Goal: Task Accomplishment & Management: Manage account settings

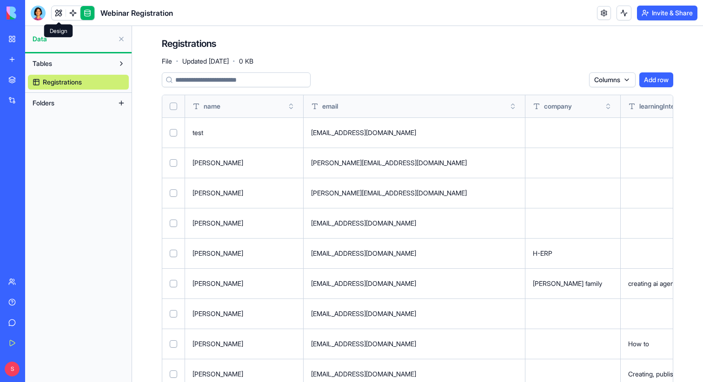
click at [57, 11] on link at bounding box center [59, 13] width 14 height 14
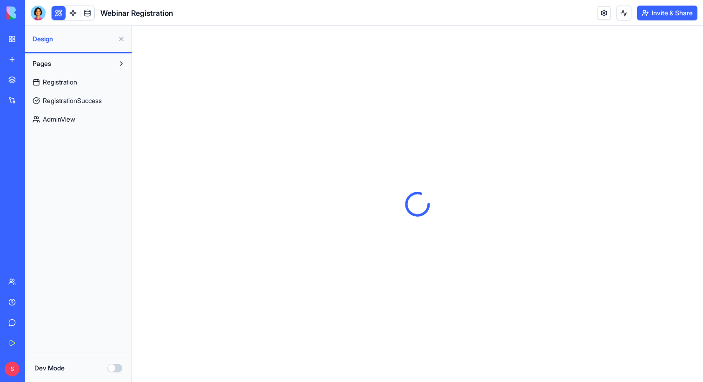
click at [120, 39] on button at bounding box center [121, 39] width 15 height 15
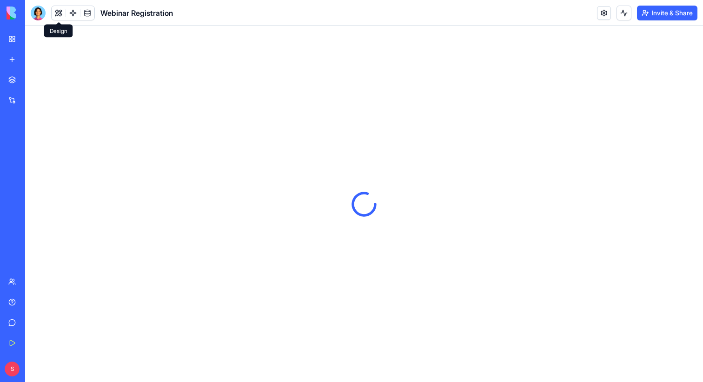
click at [56, 17] on button at bounding box center [59, 13] width 14 height 14
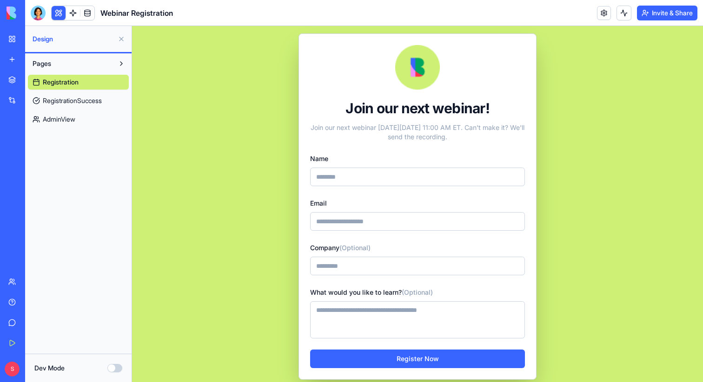
click at [60, 117] on span "AdminView" at bounding box center [59, 119] width 33 height 9
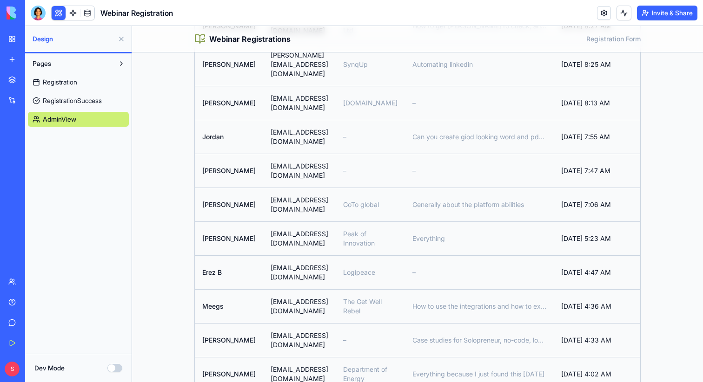
scroll to position [0, 2]
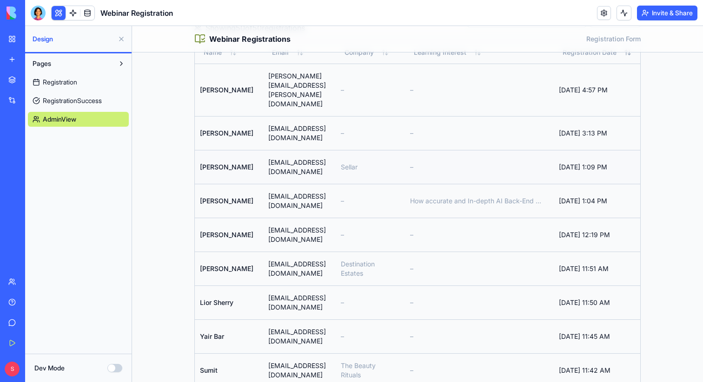
scroll to position [0, 0]
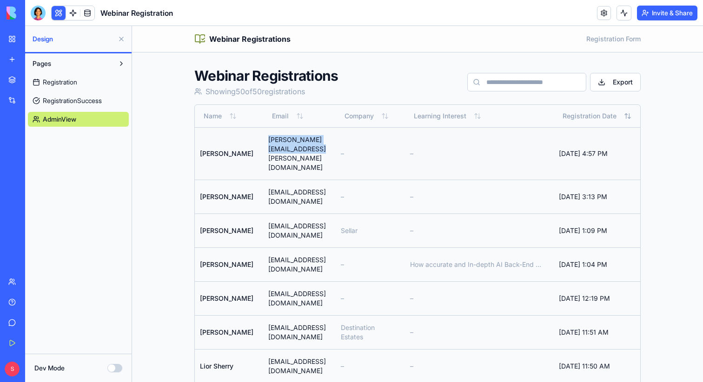
drag, startPoint x: 359, startPoint y: 142, endPoint x: 250, endPoint y: 142, distance: 108.7
click at [261, 142] on td "Timothy.C.Grossman@gmail.com" at bounding box center [297, 153] width 72 height 53
copy td "Timothy.C.Grossman@gmail.com"
drag, startPoint x: 334, startPoint y: 174, endPoint x: 251, endPoint y: 174, distance: 82.7
click at [261, 180] on td "aziz.sam72@gmail.com" at bounding box center [297, 197] width 72 height 34
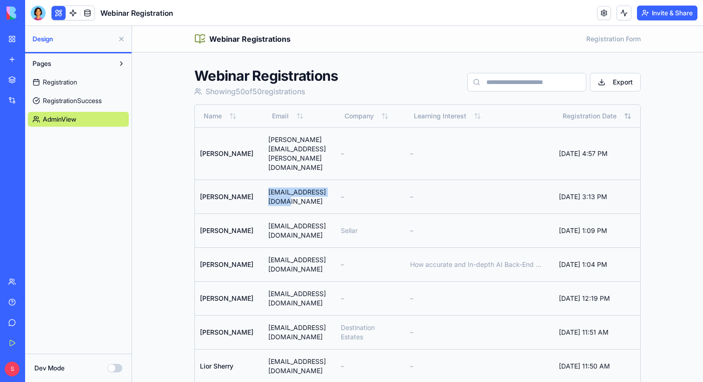
copy td "aziz.sam72@gmail.com"
drag, startPoint x: 294, startPoint y: 200, endPoint x: 249, endPoint y: 199, distance: 45.1
click at [261, 214] on td "ali@sellar.io" at bounding box center [297, 231] width 72 height 34
copy td "ali@sellar.io"
drag, startPoint x: 253, startPoint y: 143, endPoint x: 369, endPoint y: 146, distance: 115.7
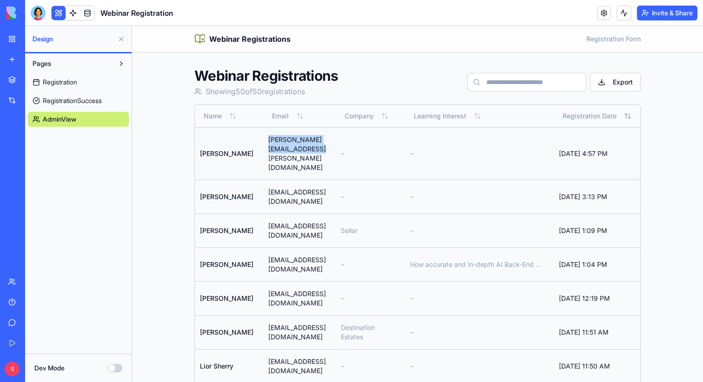
click at [333, 146] on td "Timothy.C.Grossman@gmail.com" at bounding box center [297, 153] width 72 height 53
copy td "Timothy.C.Grossman@gmail.com"
drag, startPoint x: 258, startPoint y: 144, endPoint x: 365, endPoint y: 148, distance: 107.4
click at [333, 148] on td "Timothy.C.Grossman@gmail.com" at bounding box center [297, 153] width 72 height 53
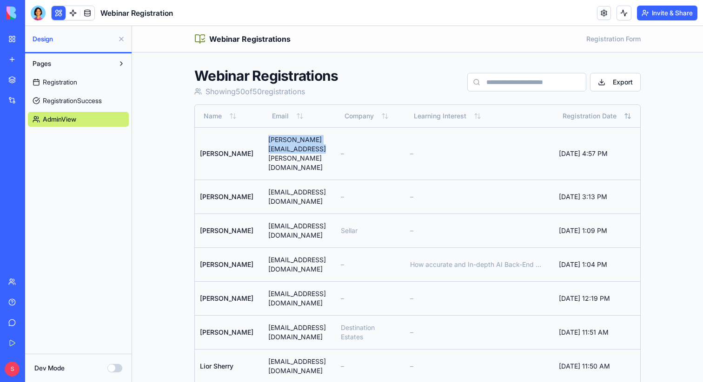
drag, startPoint x: 357, startPoint y: 144, endPoint x: 251, endPoint y: 144, distance: 105.5
click at [261, 144] on td "Timothy.C.Grossman@gmail.com" at bounding box center [297, 153] width 72 height 53
copy td "Timothy.C.Grossman@gmail.com"
drag, startPoint x: 255, startPoint y: 174, endPoint x: 339, endPoint y: 175, distance: 84.1
click at [333, 180] on td "aziz.sam72@gmail.com" at bounding box center [297, 197] width 72 height 34
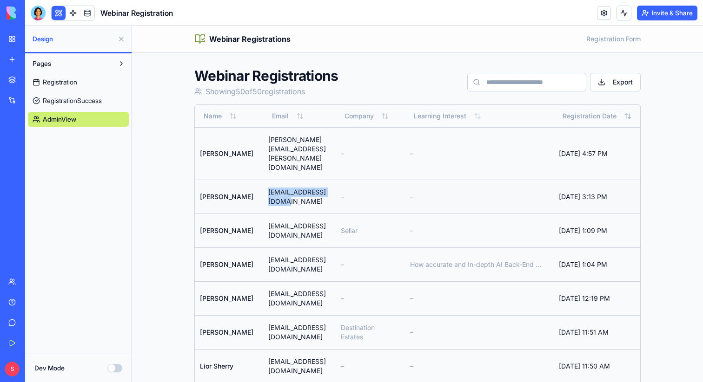
copy td "aziz.sam72@gmail.com"
drag, startPoint x: 254, startPoint y: 198, endPoint x: 300, endPoint y: 198, distance: 45.5
click at [300, 214] on td "ali@sellar.io" at bounding box center [297, 231] width 72 height 34
copy td "ali@sellar.io"
drag, startPoint x: 257, startPoint y: 223, endPoint x: 327, endPoint y: 223, distance: 70.2
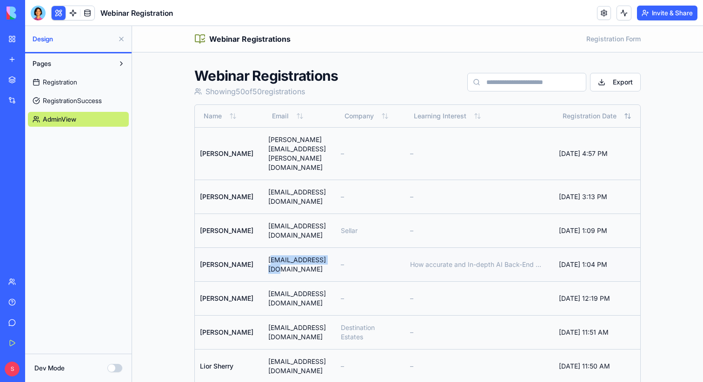
click at [327, 248] on td "chansbiz@yahoo.com" at bounding box center [297, 265] width 72 height 34
drag, startPoint x: 252, startPoint y: 224, endPoint x: 330, endPoint y: 226, distance: 77.6
click at [330, 248] on td "chansbiz@yahoo.com" at bounding box center [297, 265] width 72 height 34
copy td "chansbiz@yahoo.com"
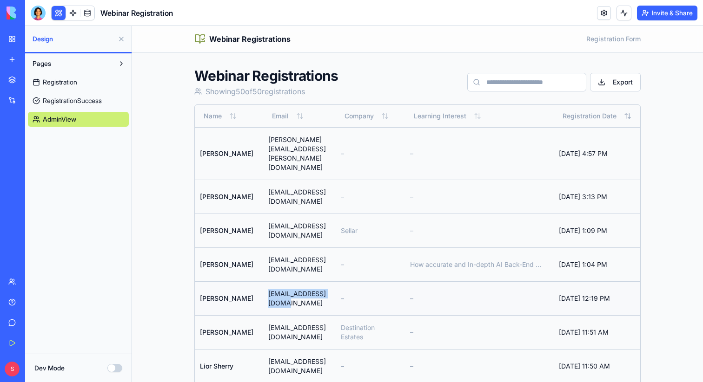
drag, startPoint x: 255, startPoint y: 248, endPoint x: 334, endPoint y: 249, distance: 79.0
click at [333, 282] on td "kirsanoway@gmail.com" at bounding box center [297, 299] width 72 height 34
copy td "kirsanoway@gmail.com"
drag, startPoint x: 255, startPoint y: 271, endPoint x: 377, endPoint y: 274, distance: 122.2
click at [333, 315] on td "davidgeering@destinationestates.co.uk" at bounding box center [297, 332] width 72 height 34
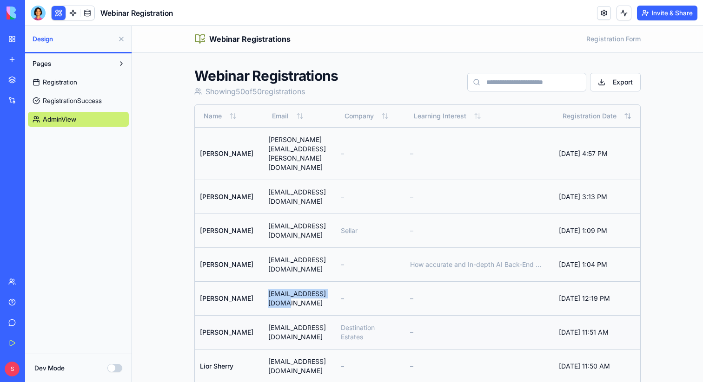
copy td "davidgeering@destinationestates.co.uk"
drag, startPoint x: 254, startPoint y: 297, endPoint x: 332, endPoint y: 298, distance: 78.1
click at [332, 349] on td "liorsherry@gmail.com" at bounding box center [297, 366] width 72 height 34
drag, startPoint x: 254, startPoint y: 320, endPoint x: 317, endPoint y: 320, distance: 63.2
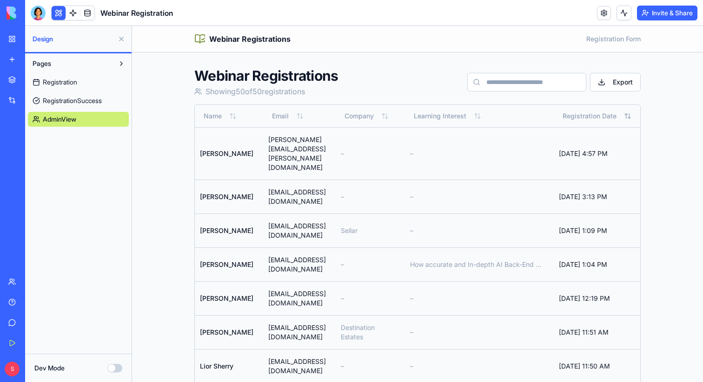
drag, startPoint x: 257, startPoint y: 347, endPoint x: 338, endPoint y: 348, distance: 81.3
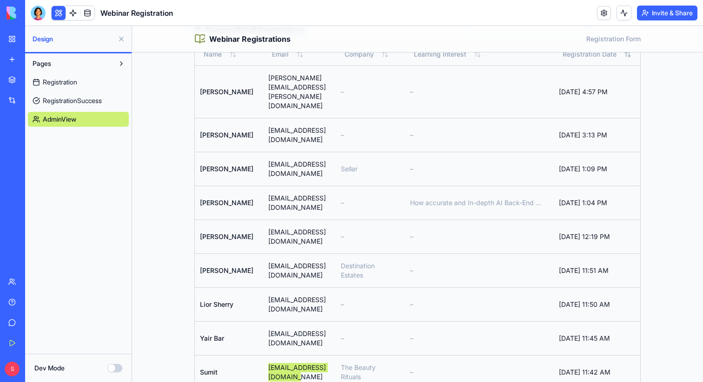
scroll to position [92, 0]
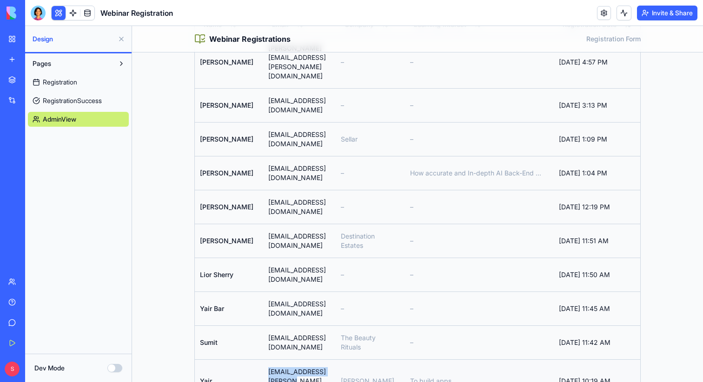
drag, startPoint x: 255, startPoint y: 282, endPoint x: 328, endPoint y: 282, distance: 72.9
click at [328, 360] on td "yair.oz@abraham.travel" at bounding box center [297, 381] width 72 height 43
drag, startPoint x: 254, startPoint y: 306, endPoint x: 349, endPoint y: 308, distance: 94.8
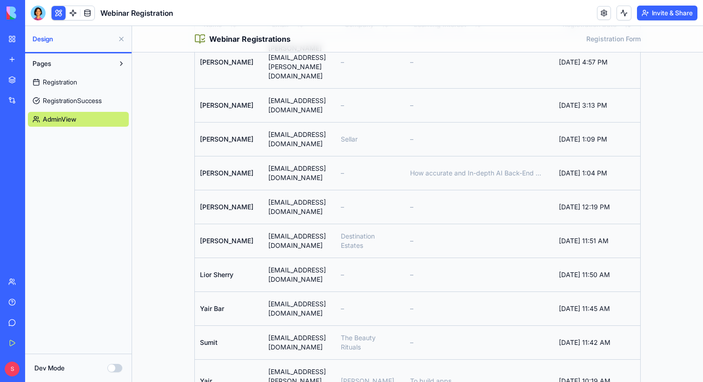
drag, startPoint x: 257, startPoint y: 336, endPoint x: 329, endPoint y: 338, distance: 72.1
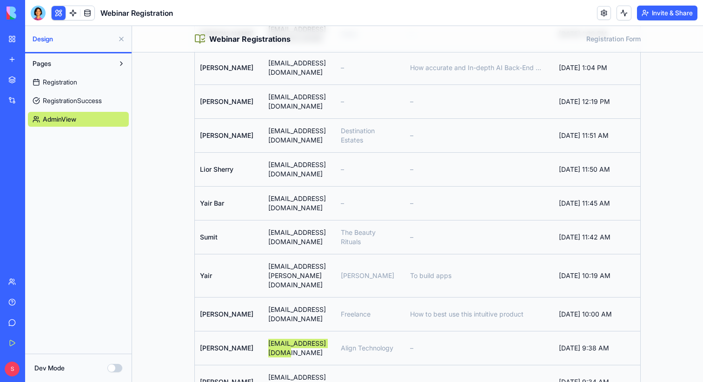
scroll to position [205, 0]
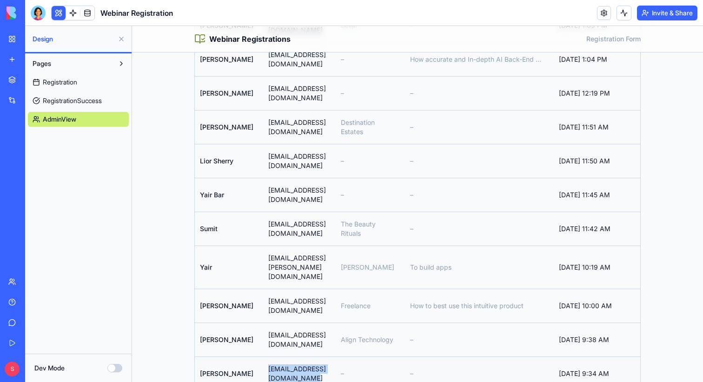
drag, startPoint x: 389, startPoint y: 272, endPoint x: 352, endPoint y: 250, distance: 42.9
click at [333, 357] on td "felixfunes2001.ff@gmail.com" at bounding box center [297, 374] width 72 height 34
drag, startPoint x: 254, startPoint y: 273, endPoint x: 330, endPoint y: 274, distance: 75.7
drag, startPoint x: 254, startPoint y: 297, endPoint x: 328, endPoint y: 297, distance: 74.8
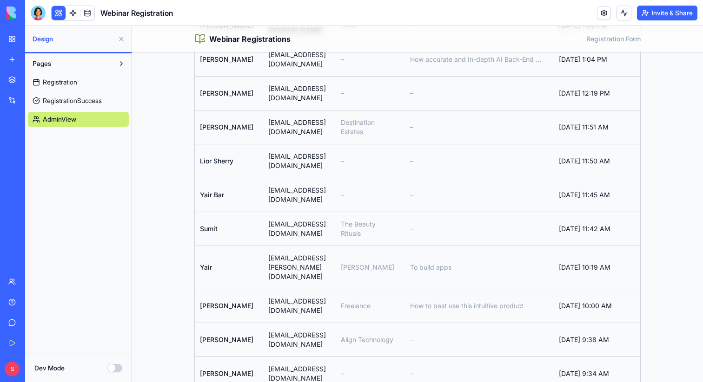
drag, startPoint x: 255, startPoint y: 322, endPoint x: 339, endPoint y: 323, distance: 84.1
drag, startPoint x: 254, startPoint y: 350, endPoint x: 328, endPoint y: 353, distance: 74.4
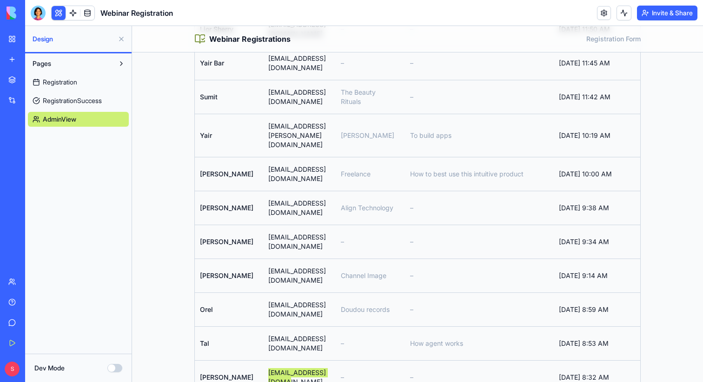
scroll to position [355, 0]
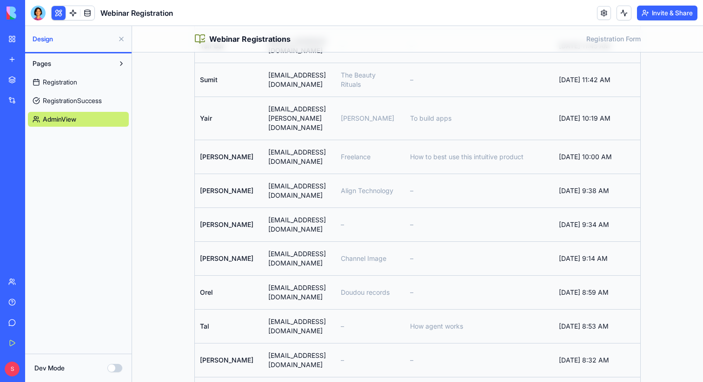
drag, startPoint x: 255, startPoint y: 232, endPoint x: 343, endPoint y: 232, distance: 88.3
drag, startPoint x: 254, startPoint y: 258, endPoint x: 335, endPoint y: 258, distance: 80.8
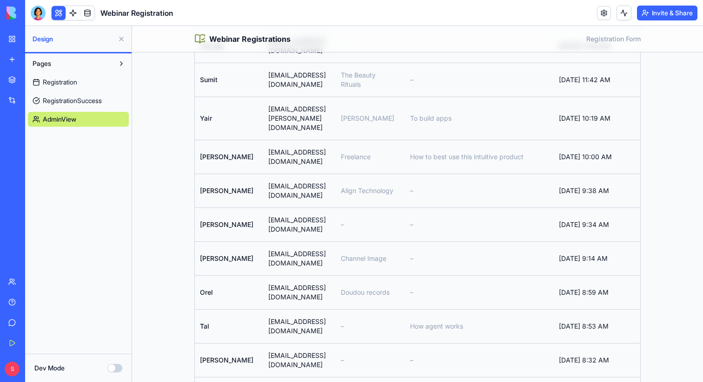
drag, startPoint x: 254, startPoint y: 289, endPoint x: 354, endPoint y: 289, distance: 99.9
drag, startPoint x: 254, startPoint y: 325, endPoint x: 347, endPoint y: 325, distance: 92.5
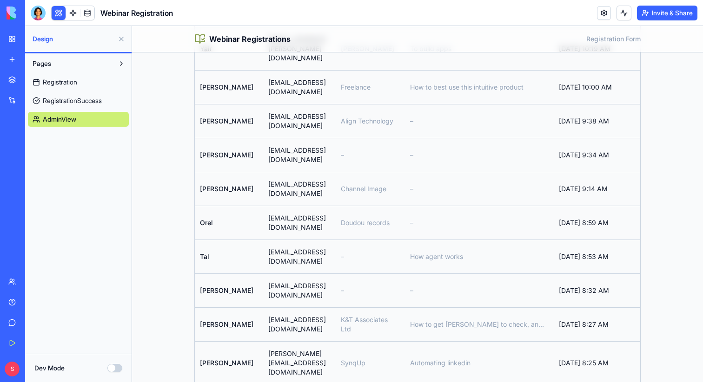
scroll to position [436, 0]
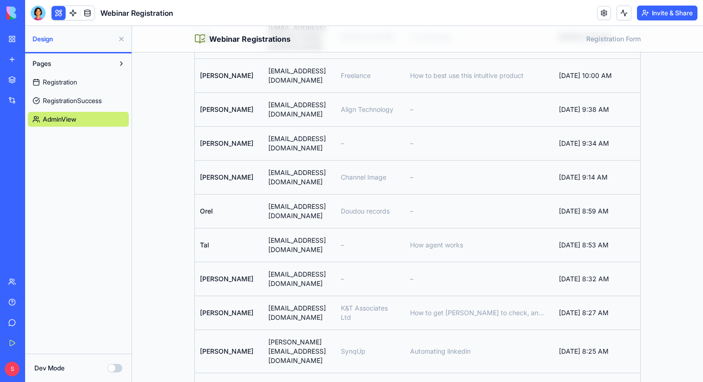
drag, startPoint x: 256, startPoint y: 266, endPoint x: 338, endPoint y: 267, distance: 82.2
drag, startPoint x: 255, startPoint y: 298, endPoint x: 329, endPoint y: 298, distance: 73.9
drag, startPoint x: 253, startPoint y: 324, endPoint x: 360, endPoint y: 327, distance: 107.4
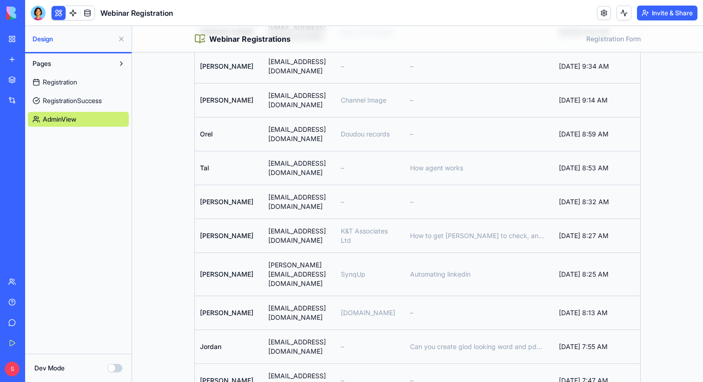
scroll to position [565, 0]
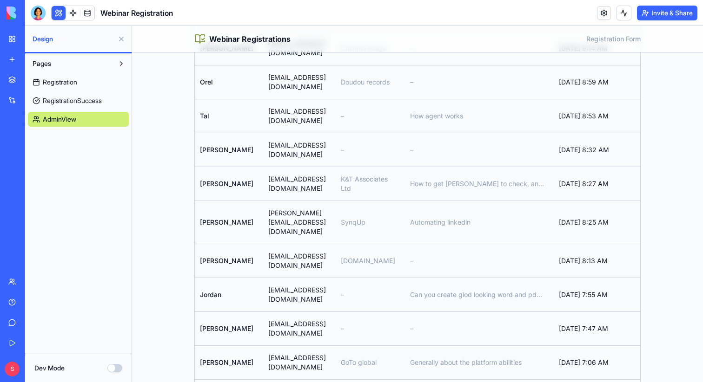
drag, startPoint x: 256, startPoint y: 222, endPoint x: 336, endPoint y: 226, distance: 80.5
drag, startPoint x: 255, startPoint y: 247, endPoint x: 323, endPoint y: 249, distance: 67.9
drag, startPoint x: 254, startPoint y: 272, endPoint x: 339, endPoint y: 273, distance: 85.0
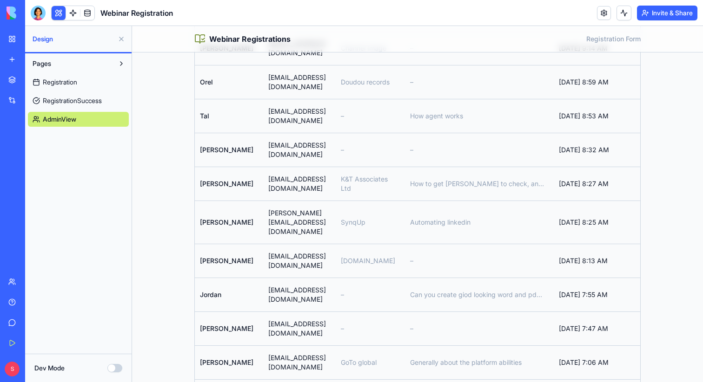
drag, startPoint x: 255, startPoint y: 297, endPoint x: 327, endPoint y: 301, distance: 72.1
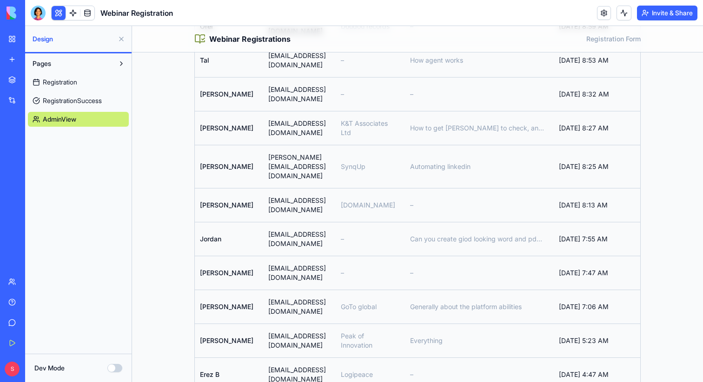
scroll to position [622, 0]
drag, startPoint x: 255, startPoint y: 277, endPoint x: 335, endPoint y: 279, distance: 79.9
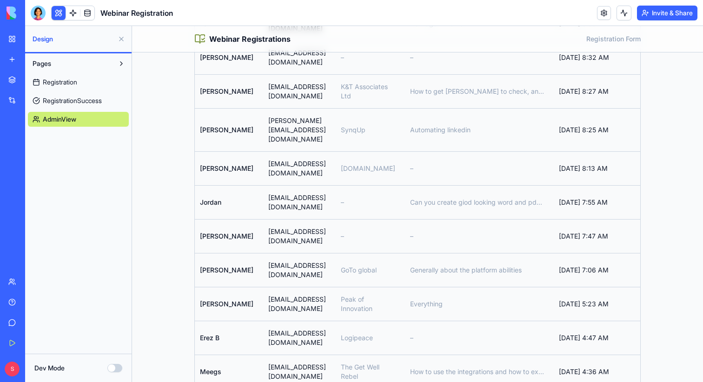
scroll to position [682, 0]
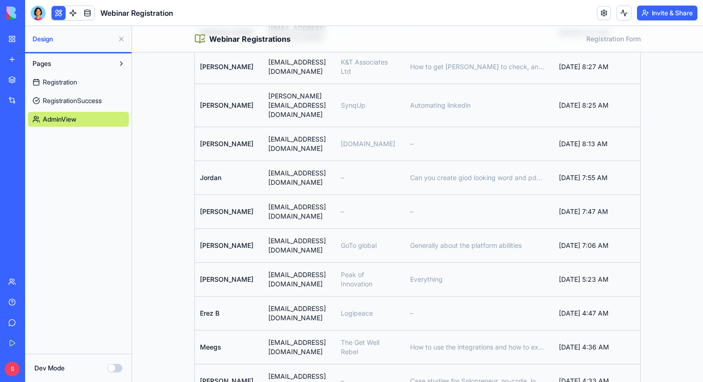
drag, startPoint x: 253, startPoint y: 246, endPoint x: 335, endPoint y: 248, distance: 81.3
drag, startPoint x: 256, startPoint y: 274, endPoint x: 326, endPoint y: 276, distance: 69.7
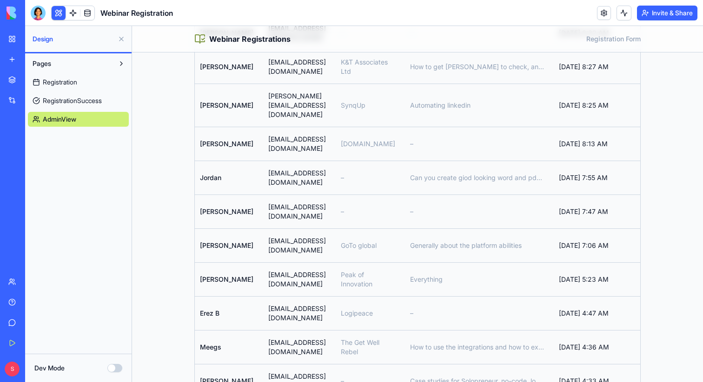
drag, startPoint x: 256, startPoint y: 307, endPoint x: 321, endPoint y: 309, distance: 65.6
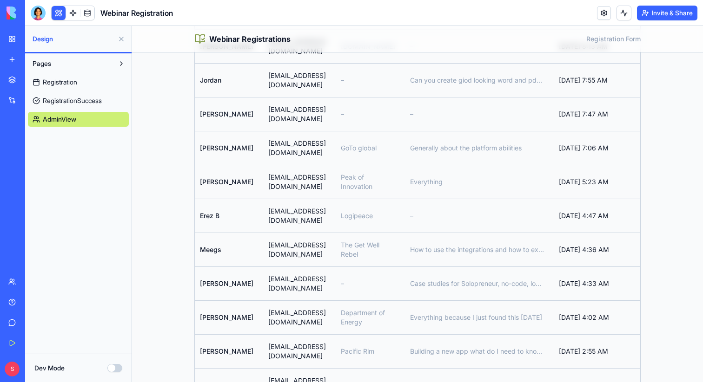
scroll to position [782, 0]
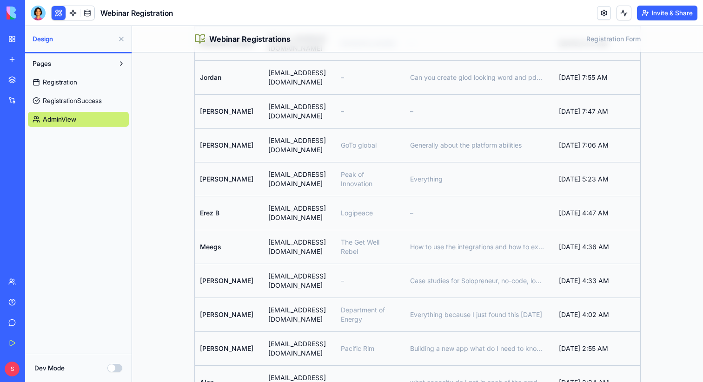
drag, startPoint x: 254, startPoint y: 242, endPoint x: 311, endPoint y: 242, distance: 57.1
drag, startPoint x: 256, startPoint y: 243, endPoint x: 322, endPoint y: 250, distance: 66.7
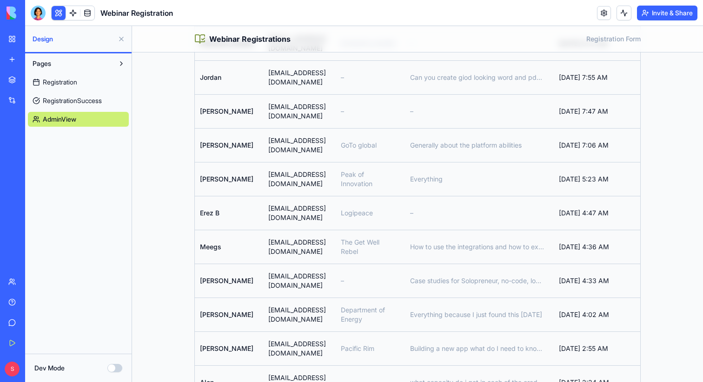
drag, startPoint x: 255, startPoint y: 277, endPoint x: 339, endPoint y: 277, distance: 84.6
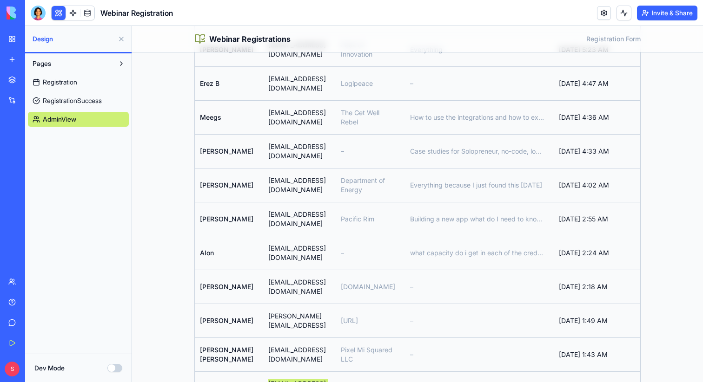
scroll to position [914, 0]
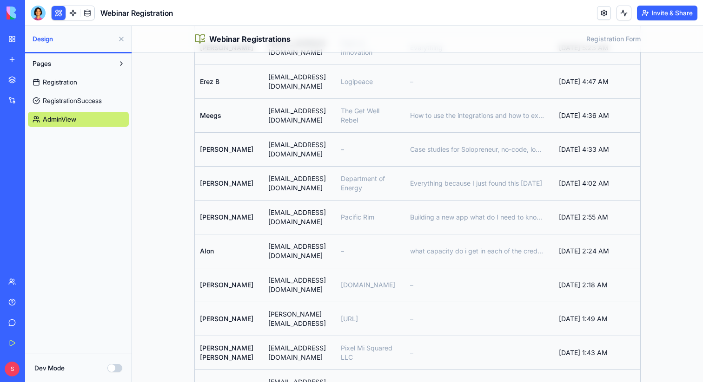
drag, startPoint x: 257, startPoint y: 175, endPoint x: 327, endPoint y: 178, distance: 70.2
drag, startPoint x: 256, startPoint y: 204, endPoint x: 368, endPoint y: 208, distance: 112.1
drag, startPoint x: 254, startPoint y: 232, endPoint x: 331, endPoint y: 235, distance: 77.2
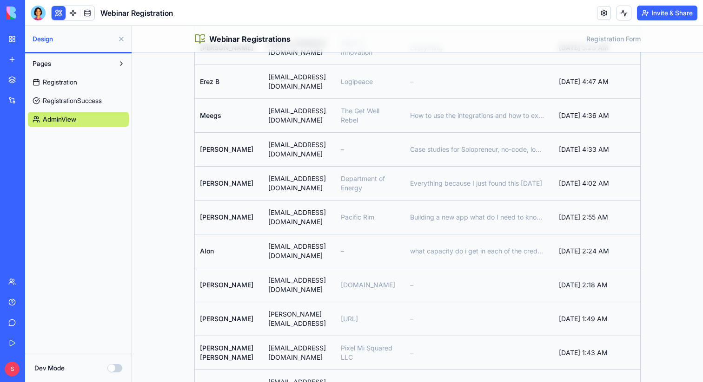
drag, startPoint x: 255, startPoint y: 258, endPoint x: 355, endPoint y: 258, distance: 99.4
drag, startPoint x: 254, startPoint y: 282, endPoint x: 350, endPoint y: 287, distance: 95.8
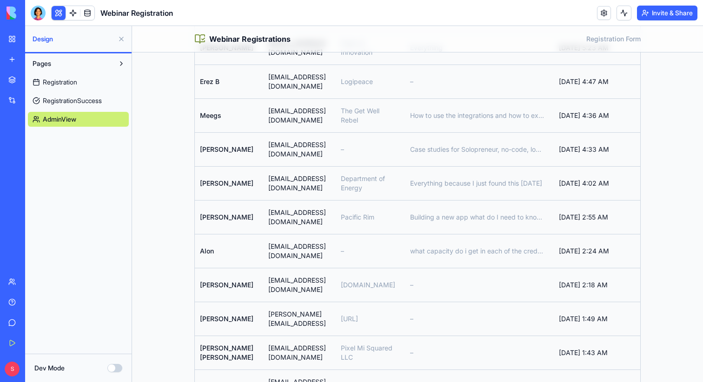
drag, startPoint x: 255, startPoint y: 307, endPoint x: 333, endPoint y: 309, distance: 78.1
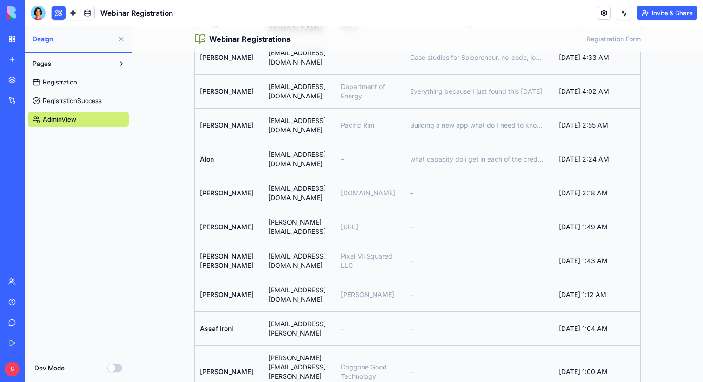
scroll to position [1020, 0]
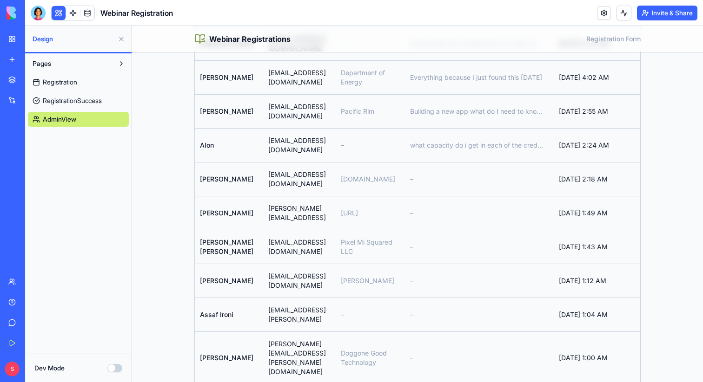
drag, startPoint x: 255, startPoint y: 225, endPoint x: 328, endPoint y: 227, distance: 73.0
drag, startPoint x: 254, startPoint y: 251, endPoint x: 344, endPoint y: 253, distance: 90.2
drag, startPoint x: 256, startPoint y: 276, endPoint x: 338, endPoint y: 277, distance: 82.2
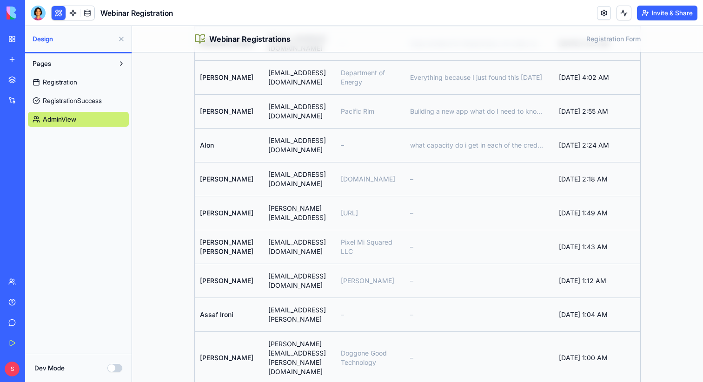
drag, startPoint x: 255, startPoint y: 300, endPoint x: 327, endPoint y: 301, distance: 72.0
drag, startPoint x: 256, startPoint y: 330, endPoint x: 335, endPoint y: 330, distance: 79.0
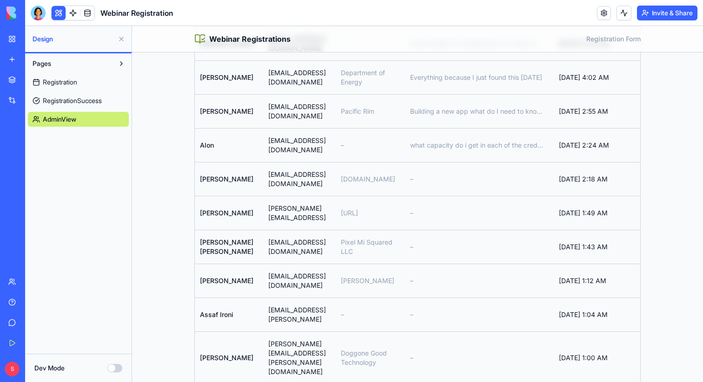
drag, startPoint x: 256, startPoint y: 360, endPoint x: 326, endPoint y: 359, distance: 69.7
drag, startPoint x: 254, startPoint y: 359, endPoint x: 324, endPoint y: 359, distance: 70.2
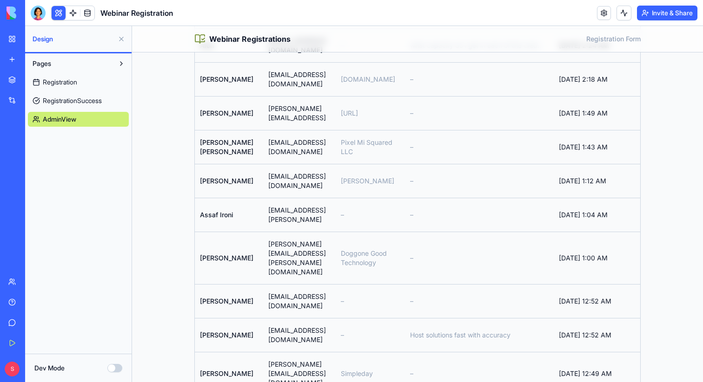
scroll to position [1130, 0]
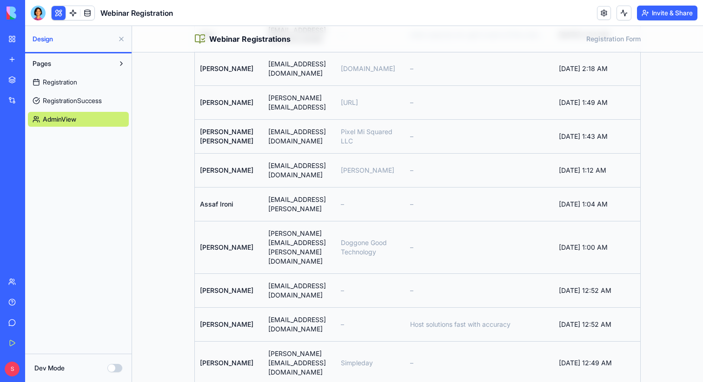
drag, startPoint x: 254, startPoint y: 276, endPoint x: 328, endPoint y: 277, distance: 74.3
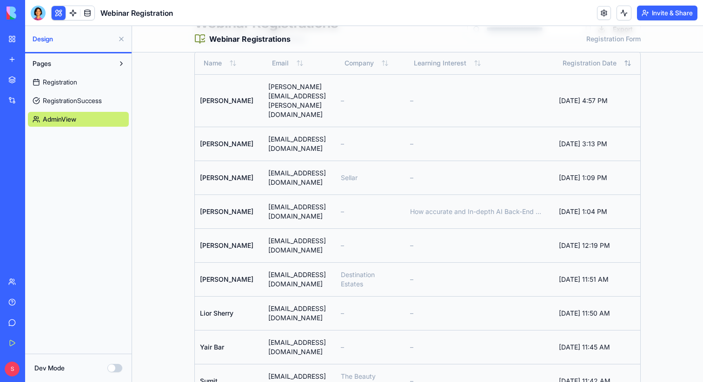
scroll to position [0, 0]
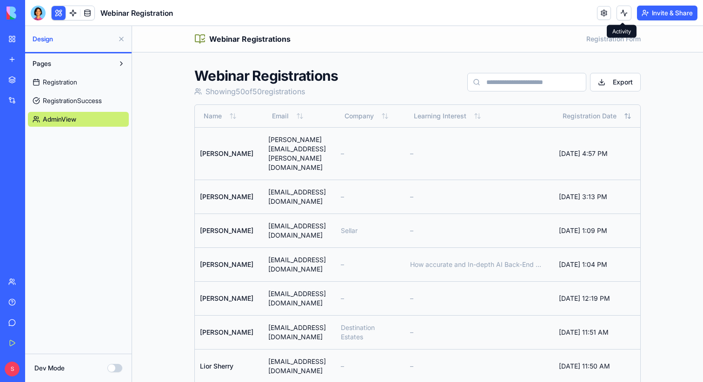
click at [685, 17] on button "Invite & Share" at bounding box center [667, 13] width 60 height 15
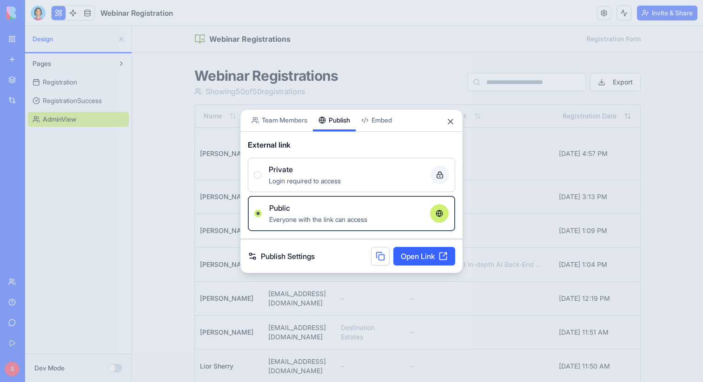
click at [343, 104] on body "BETA My Workspace New app Marketplace Integrations Recent New App New App New A…" at bounding box center [351, 191] width 703 height 382
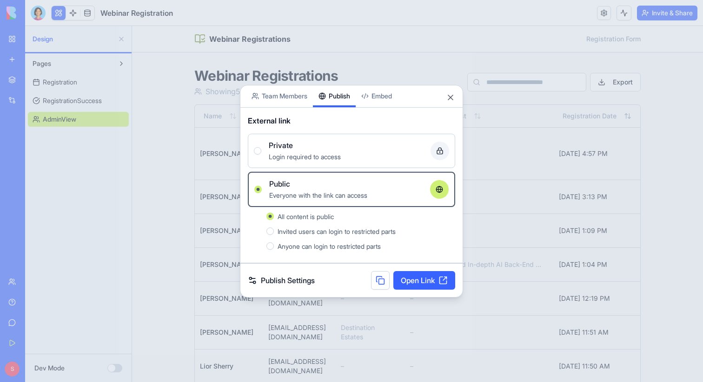
click at [378, 286] on button at bounding box center [380, 280] width 19 height 19
click at [446, 95] on button "Close" at bounding box center [450, 97] width 9 height 9
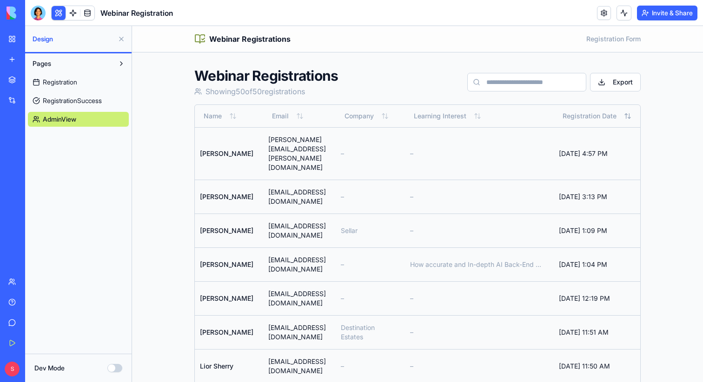
click at [450, 95] on p "Showing 50 of 50 registrations" at bounding box center [326, 91] width 265 height 11
click at [88, 13] on link at bounding box center [87, 13] width 14 height 14
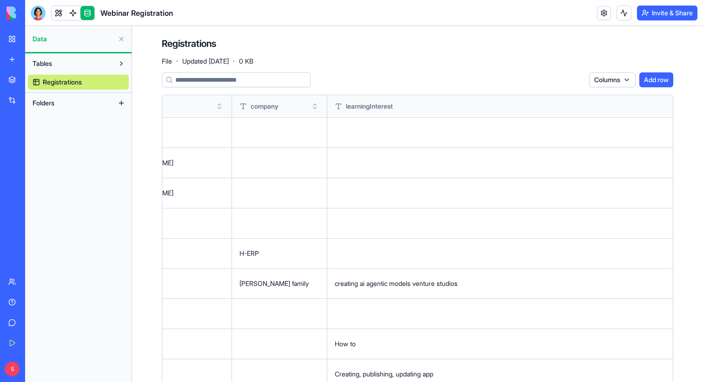
scroll to position [0, 338]
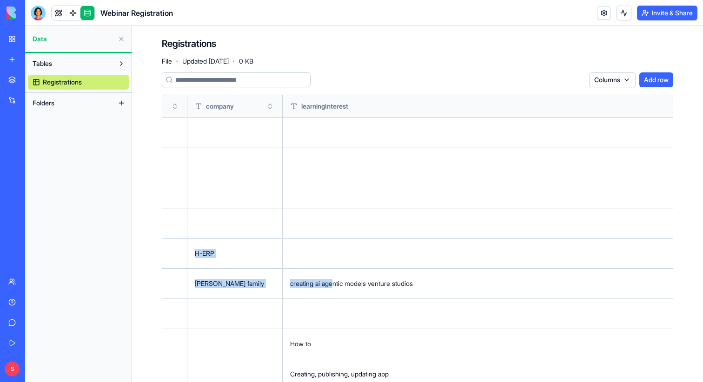
drag, startPoint x: 208, startPoint y: 128, endPoint x: 235, endPoint y: 280, distance: 154.2
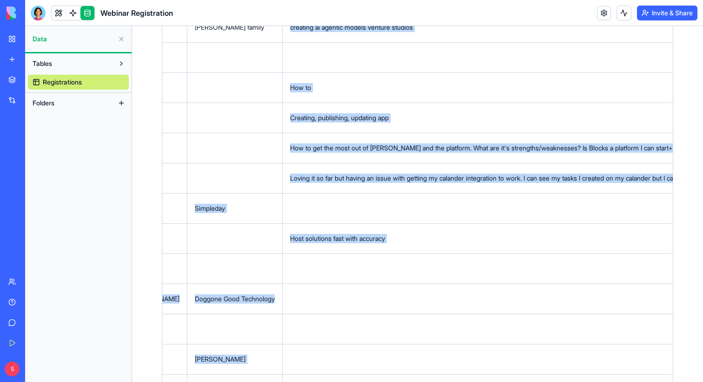
scroll to position [260, 0]
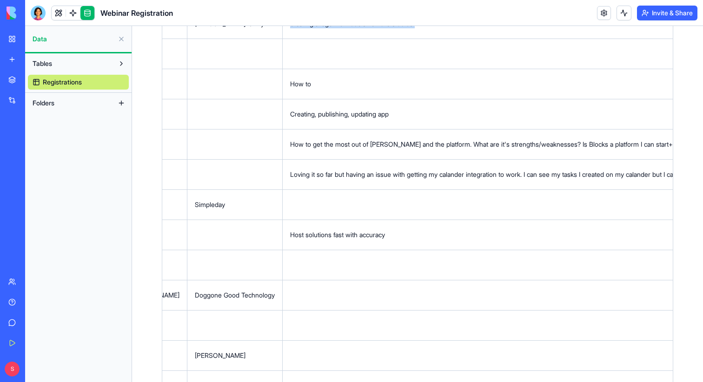
drag, startPoint x: 189, startPoint y: 209, endPoint x: 424, endPoint y: 61, distance: 277.3
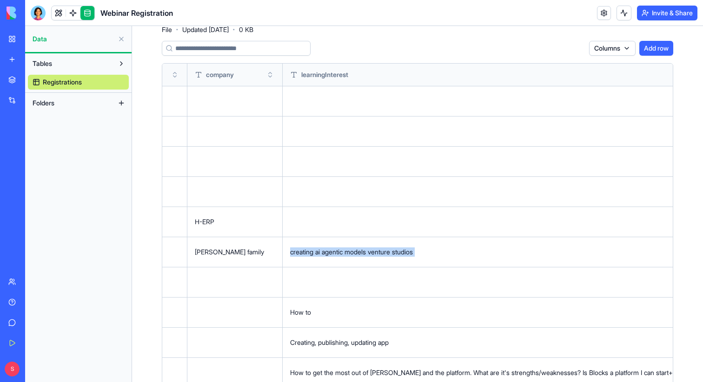
scroll to position [0, 0]
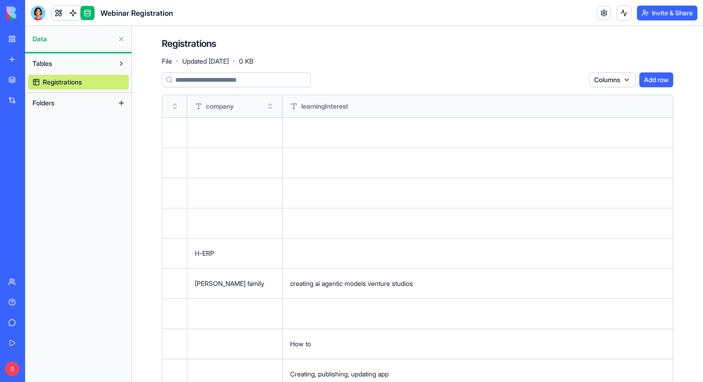
click at [454, 64] on div "Registrations File · Updated Jul 31, 2025 · 0 KB" at bounding box center [417, 51] width 511 height 28
click at [60, 14] on link at bounding box center [59, 13] width 14 height 14
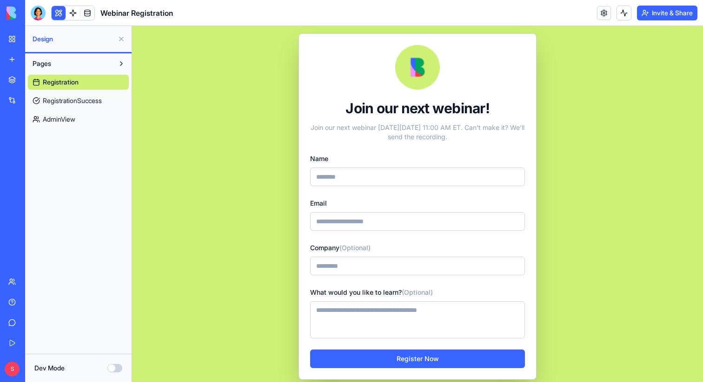
click at [65, 121] on span "AdminView" at bounding box center [59, 119] width 33 height 9
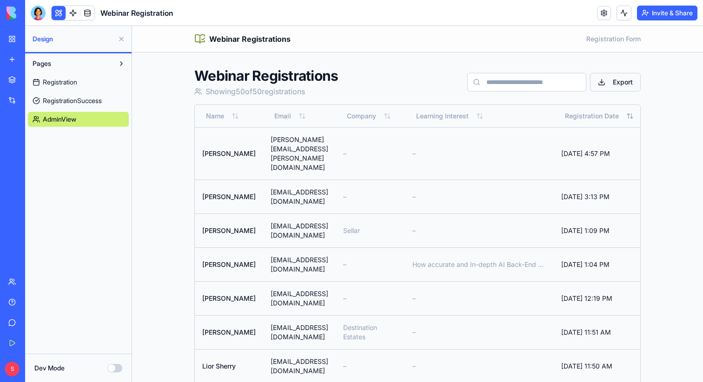
click at [620, 85] on button "Export" at bounding box center [615, 82] width 51 height 19
click at [609, 81] on button "Export" at bounding box center [615, 82] width 51 height 19
drag, startPoint x: 474, startPoint y: 223, endPoint x: 615, endPoint y: 226, distance: 140.4
click at [553, 248] on td "How accurate and In-depth AI Back-End Development and Custom Code is." at bounding box center [479, 265] width 149 height 34
click at [85, 10] on link at bounding box center [87, 13] width 14 height 14
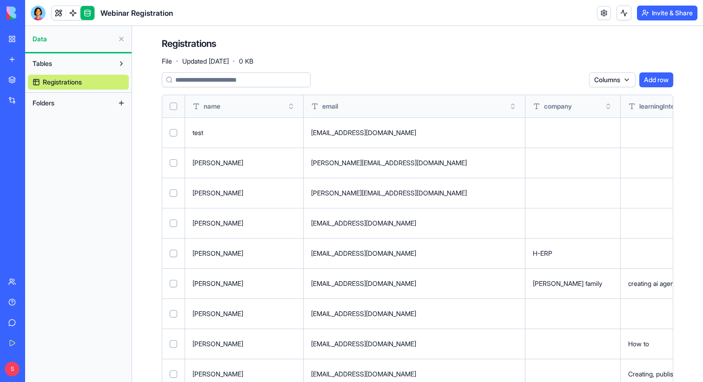
click at [396, 62] on div "Registrations File · Updated Jul 31, 2025 · 0 KB" at bounding box center [417, 51] width 511 height 28
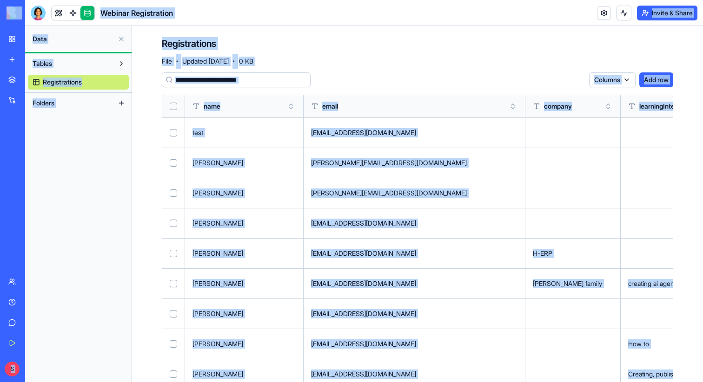
click at [519, 63] on div "Registrations File · Updated Jul 31, 2025 · 0 KB" at bounding box center [417, 51] width 511 height 28
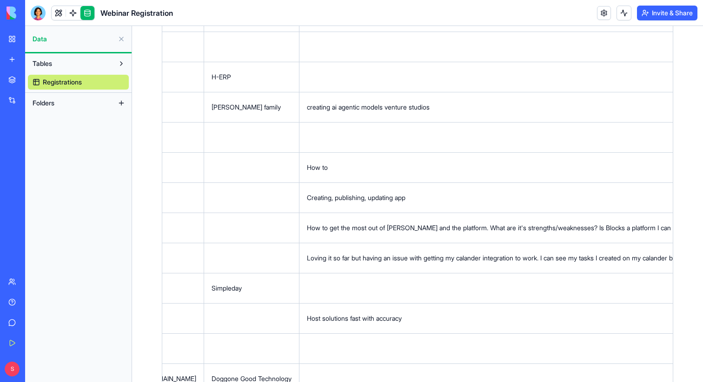
scroll to position [0, 328]
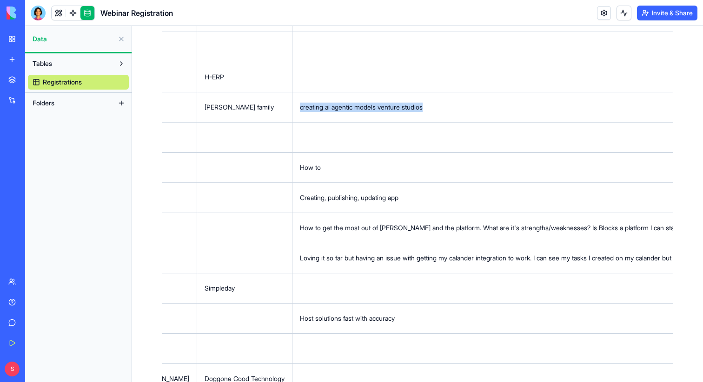
drag, startPoint x: 200, startPoint y: 106, endPoint x: 331, endPoint y: 108, distance: 131.0
drag, startPoint x: 198, startPoint y: 167, endPoint x: 231, endPoint y: 167, distance: 32.5
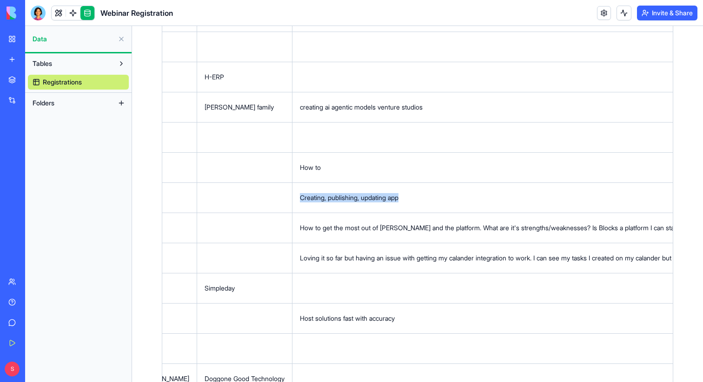
drag, startPoint x: 199, startPoint y: 199, endPoint x: 311, endPoint y: 199, distance: 111.5
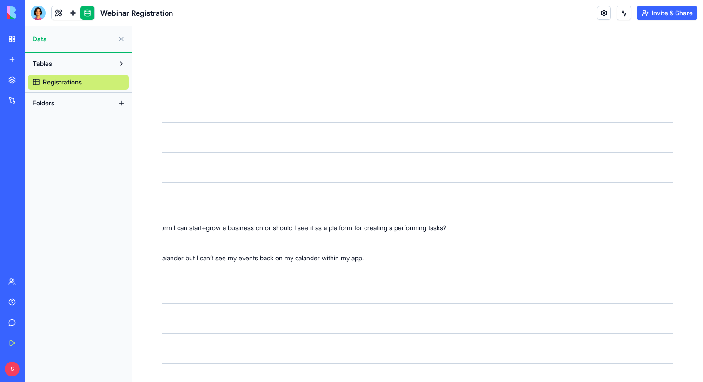
scroll to position [0, 909]
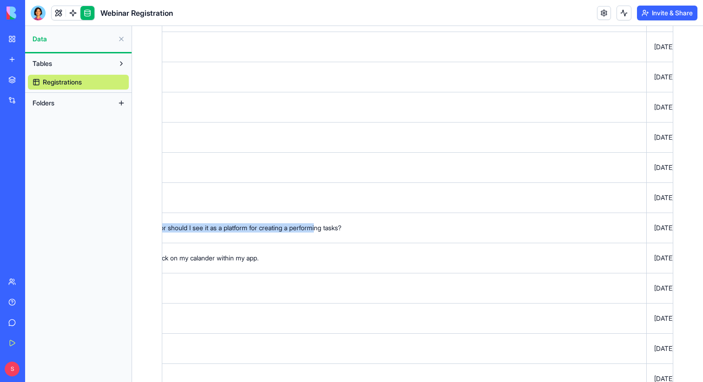
drag, startPoint x: 199, startPoint y: 228, endPoint x: 242, endPoint y: 233, distance: 42.6
click at [242, 233] on td "How to get the most out of Ella and the platform. What are it's strengths/weakn…" at bounding box center [178, 228] width 935 height 30
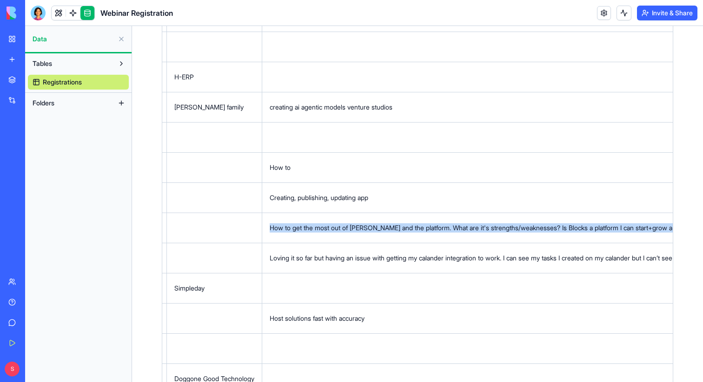
scroll to position [0, 342]
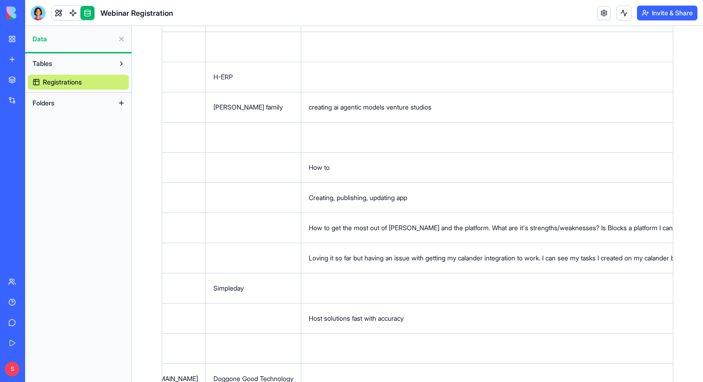
scroll to position [0, 311]
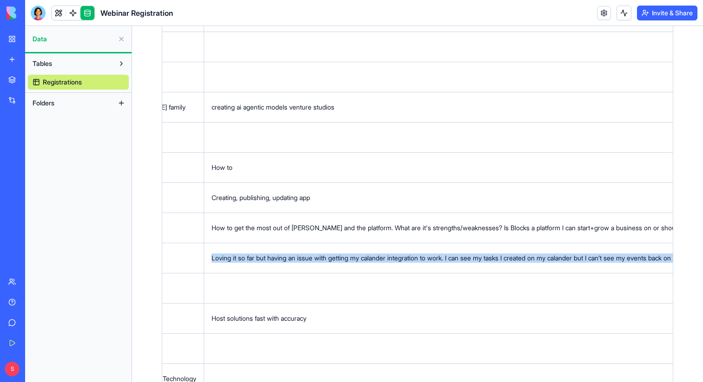
scroll to position [0, 486]
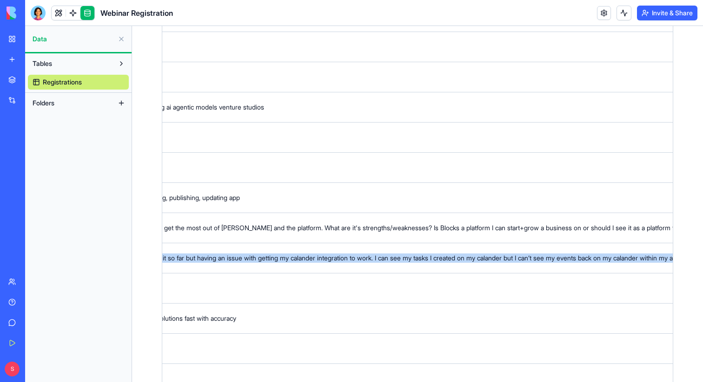
drag, startPoint x: 217, startPoint y: 259, endPoint x: 617, endPoint y: 259, distance: 400.5
click at [617, 259] on div "Loving it so far but having an issue with getting my calander integration to wo…" at bounding box center [601, 258] width 920 height 9
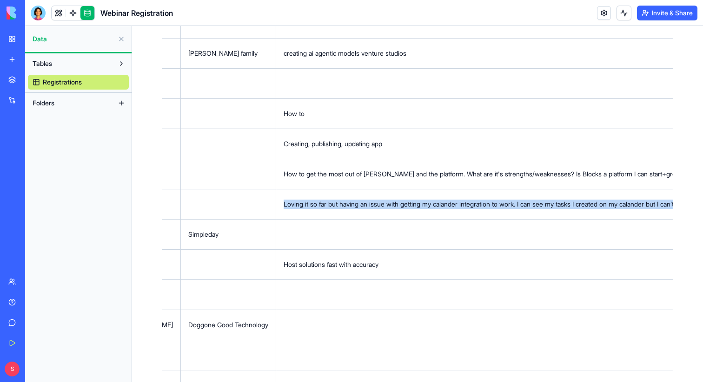
scroll to position [263, 0]
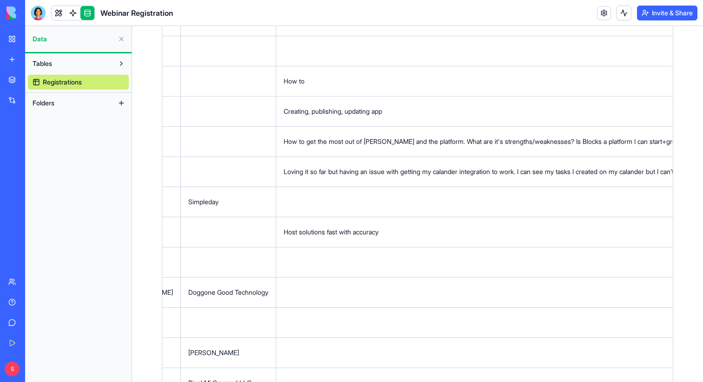
drag, startPoint x: 184, startPoint y: 232, endPoint x: 289, endPoint y: 233, distance: 105.5
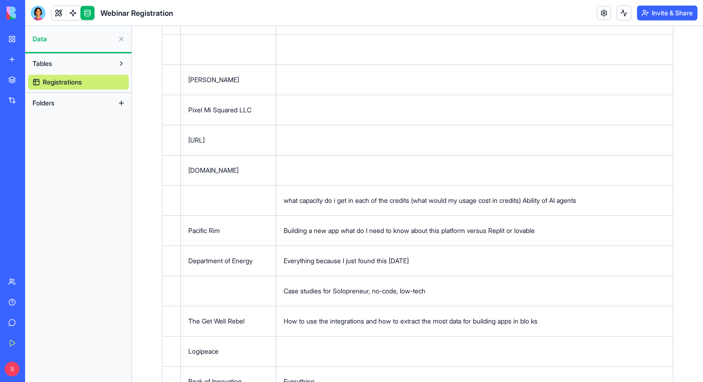
scroll to position [535, 0]
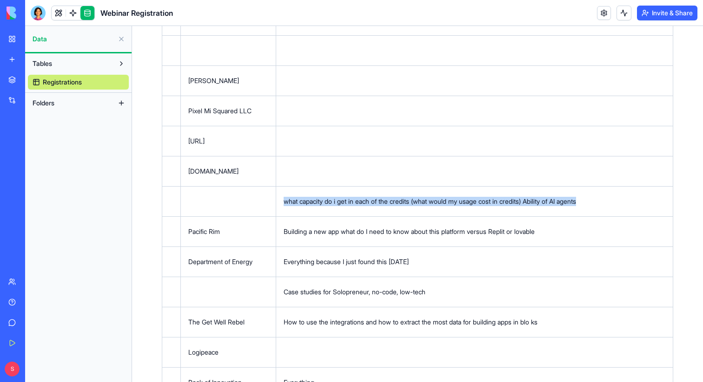
drag, startPoint x: 184, startPoint y: 202, endPoint x: 499, endPoint y: 203, distance: 315.9
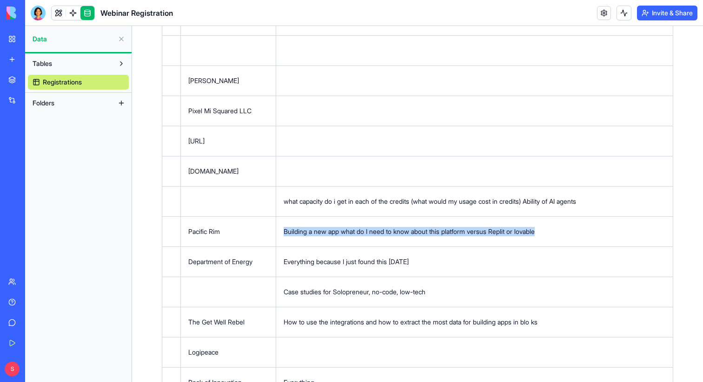
drag, startPoint x: 183, startPoint y: 232, endPoint x: 453, endPoint y: 232, distance: 269.9
drag, startPoint x: 183, startPoint y: 263, endPoint x: 337, endPoint y: 268, distance: 154.3
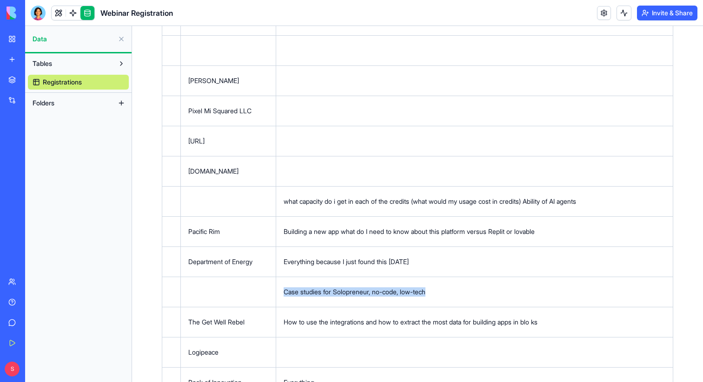
drag, startPoint x: 183, startPoint y: 293, endPoint x: 348, endPoint y: 293, distance: 165.9
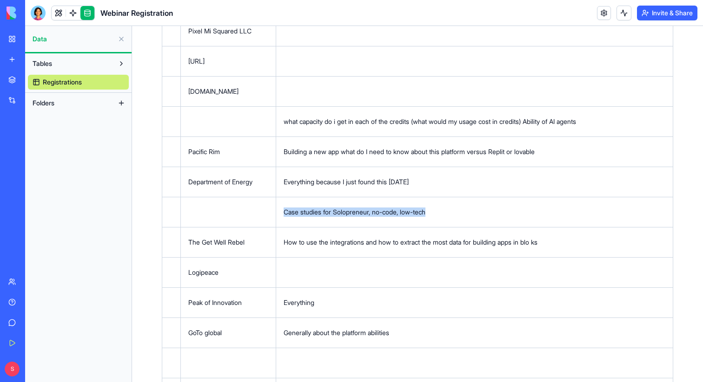
scroll to position [616, 0]
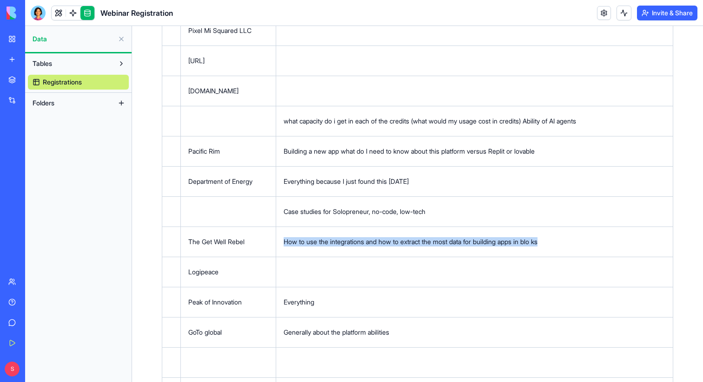
drag, startPoint x: 182, startPoint y: 242, endPoint x: 462, endPoint y: 242, distance: 280.2
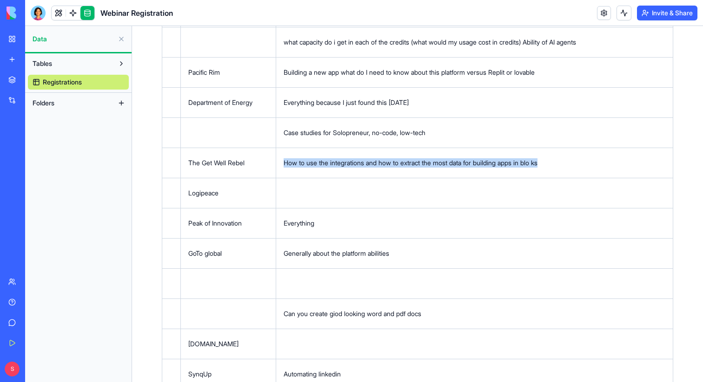
scroll to position [706, 0]
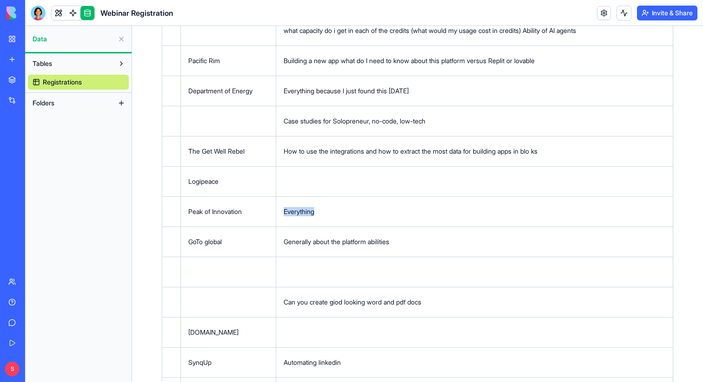
drag, startPoint x: 183, startPoint y: 212, endPoint x: 244, endPoint y: 212, distance: 61.8
drag, startPoint x: 183, startPoint y: 243, endPoint x: 320, endPoint y: 243, distance: 136.6
drag, startPoint x: 182, startPoint y: 302, endPoint x: 332, endPoint y: 303, distance: 149.6
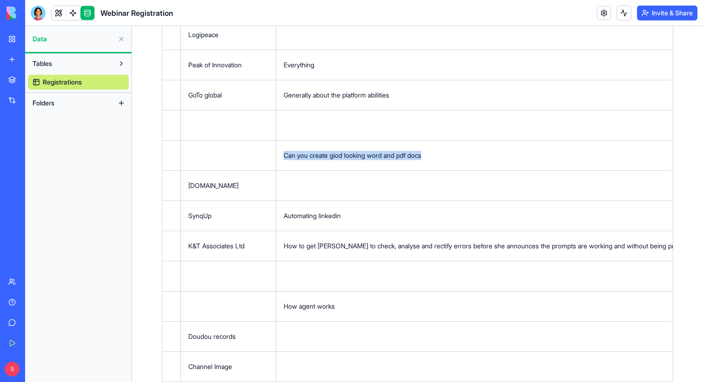
scroll to position [865, 0]
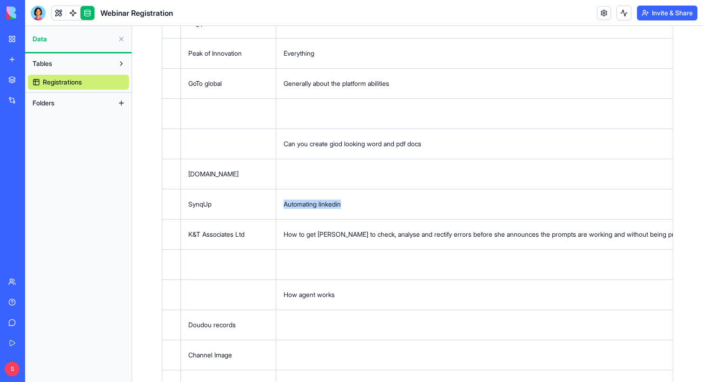
drag, startPoint x: 184, startPoint y: 204, endPoint x: 270, endPoint y: 203, distance: 86.4
drag, startPoint x: 183, startPoint y: 235, endPoint x: 375, endPoint y: 238, distance: 191.9
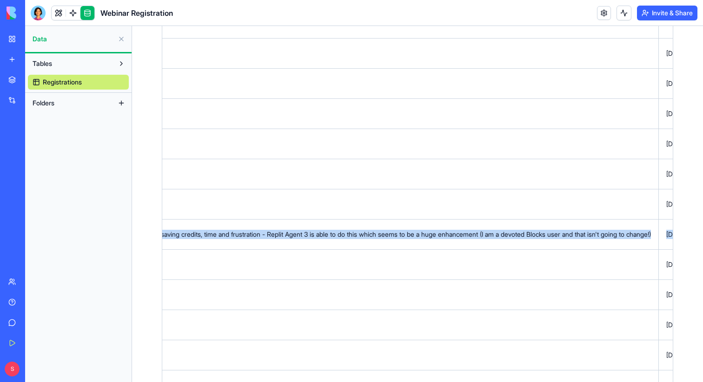
scroll to position [0, 909]
drag, startPoint x: 183, startPoint y: 233, endPoint x: 545, endPoint y: 234, distance: 361.9
click at [545, 234] on td "How to get Ella to check, analyse and rectify errors before she announces the p…" at bounding box center [178, 234] width 935 height 30
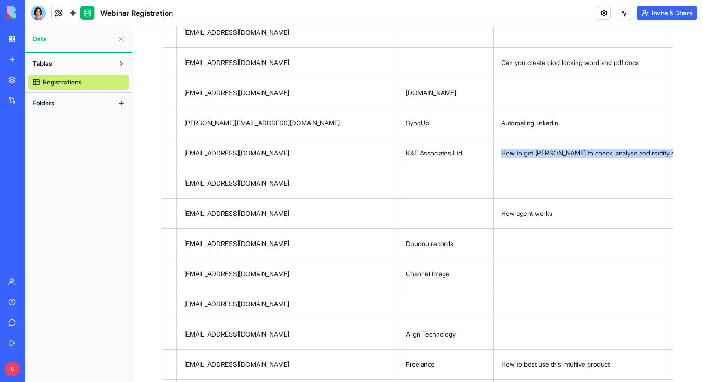
scroll to position [954, 0]
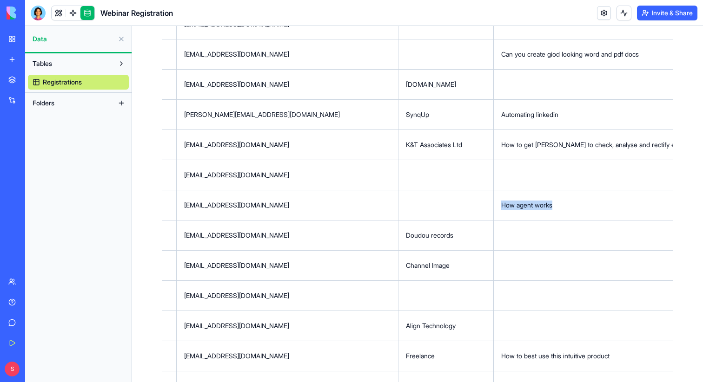
drag, startPoint x: 400, startPoint y: 206, endPoint x: 486, endPoint y: 206, distance: 86.0
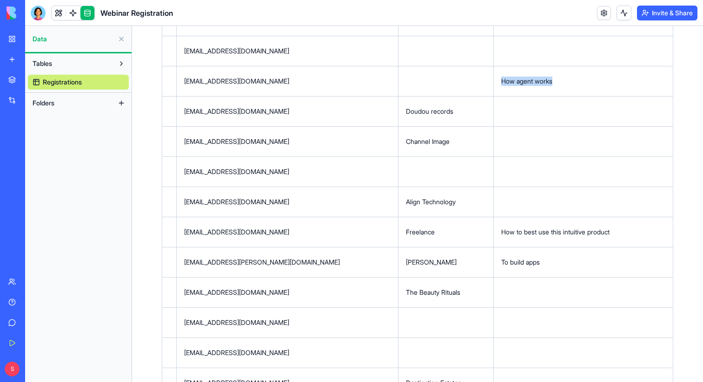
scroll to position [1085, 0]
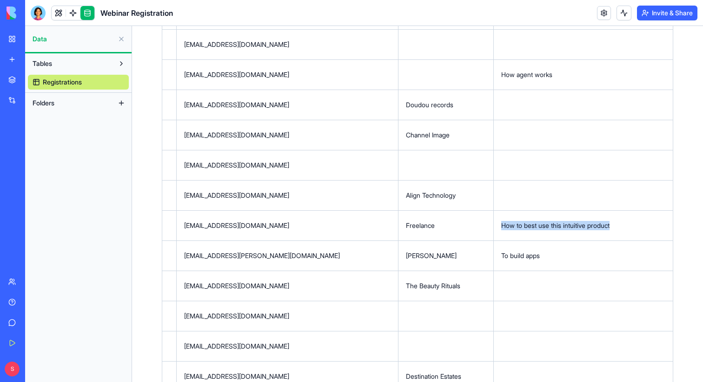
drag, startPoint x: 399, startPoint y: 226, endPoint x: 555, endPoint y: 227, distance: 156.1
drag, startPoint x: 401, startPoint y: 255, endPoint x: 469, endPoint y: 256, distance: 68.8
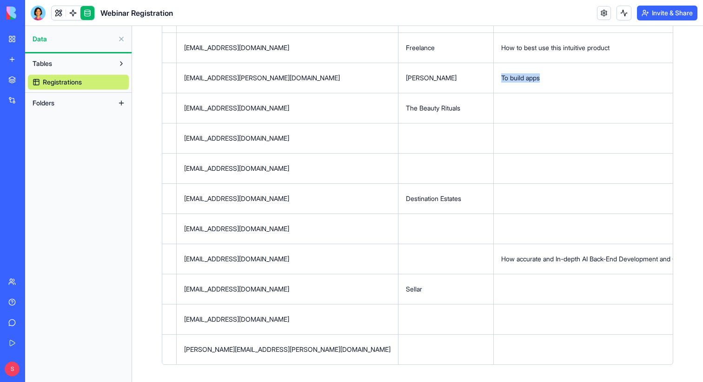
scroll to position [1264, 0]
drag, startPoint x: 399, startPoint y: 257, endPoint x: 634, endPoint y: 256, distance: 234.6
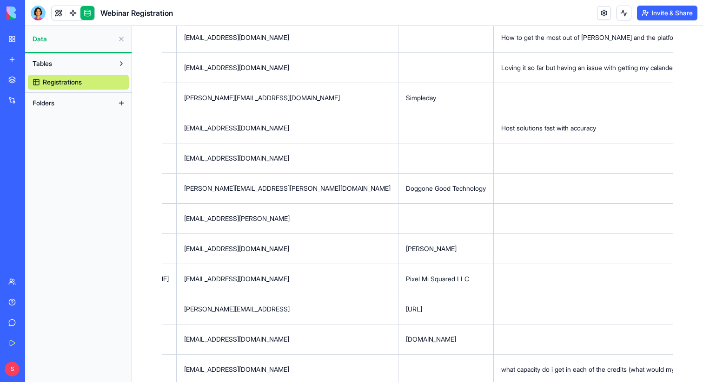
scroll to position [0, 0]
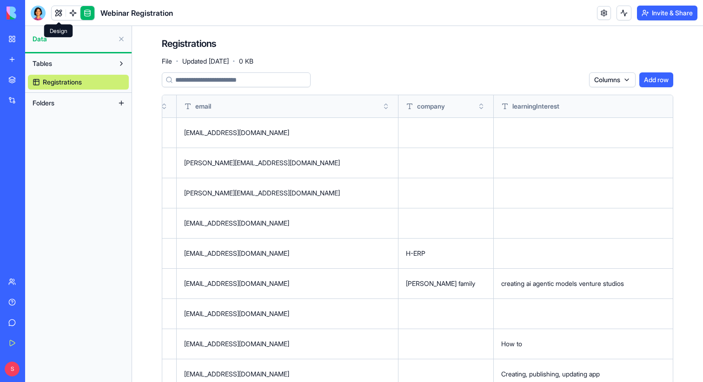
click at [53, 8] on link at bounding box center [59, 13] width 14 height 14
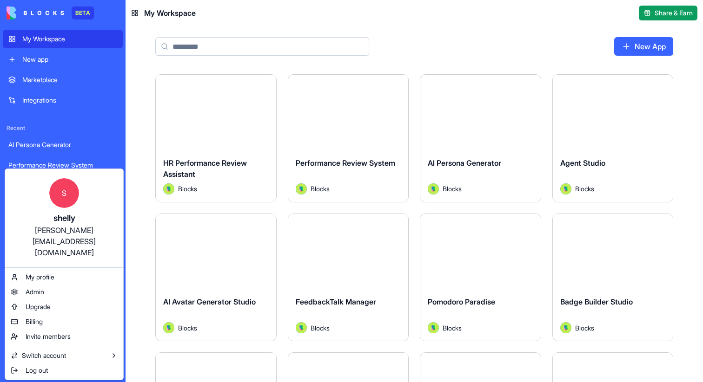
click at [131, 146] on html "BETA My Workspace New app Marketplace Integrations Recent AI Persona Generator …" at bounding box center [351, 191] width 703 height 382
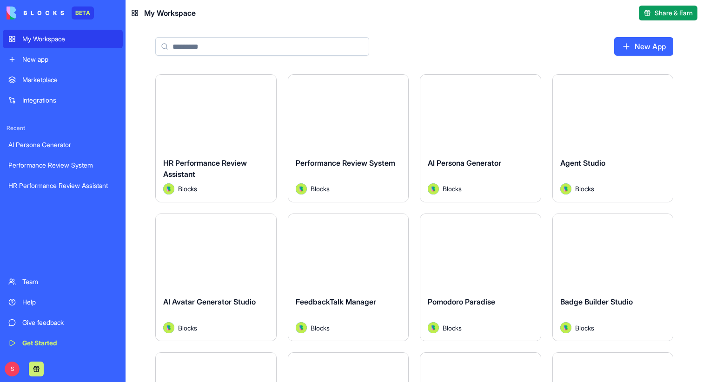
click at [209, 42] on input at bounding box center [262, 46] width 214 height 19
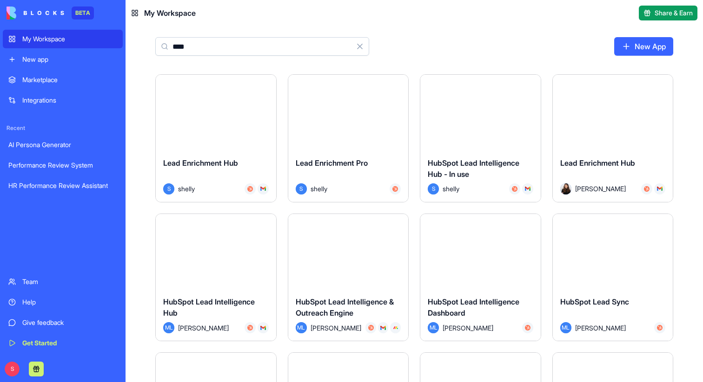
type input "****"
click at [210, 107] on button "Launch" at bounding box center [216, 112] width 70 height 19
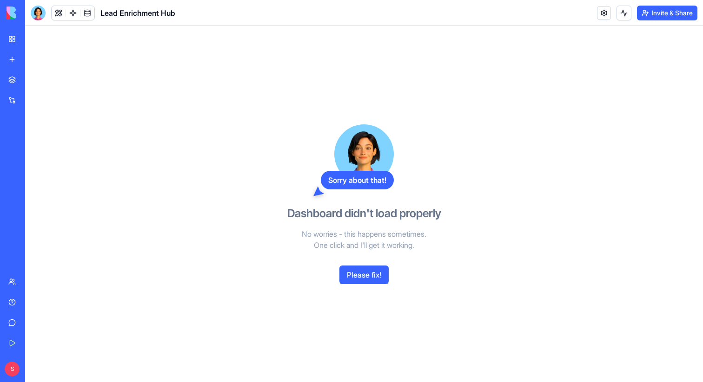
click at [375, 276] on button "Please fix!" at bounding box center [363, 275] width 49 height 19
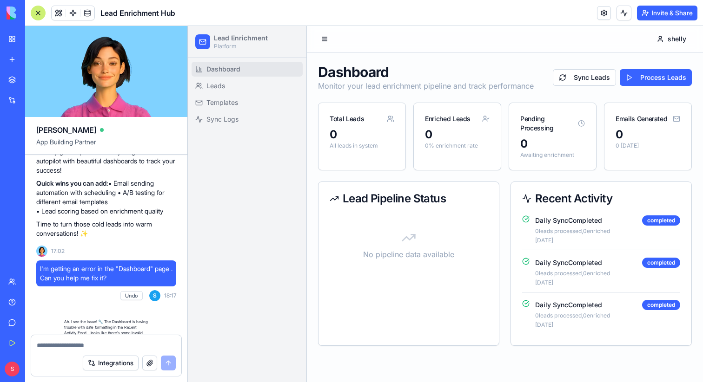
scroll to position [807, 0]
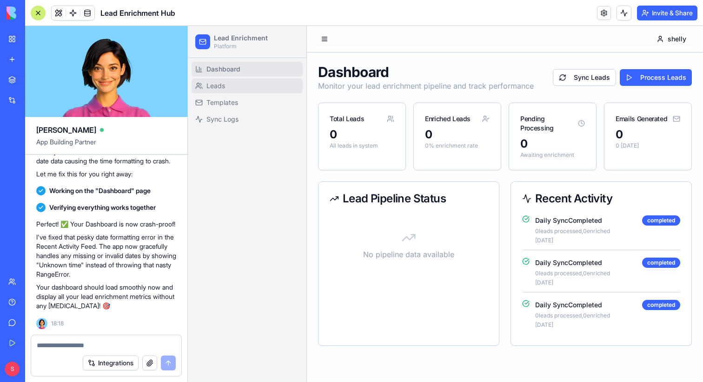
click at [226, 91] on link "Leads" at bounding box center [246, 86] width 111 height 15
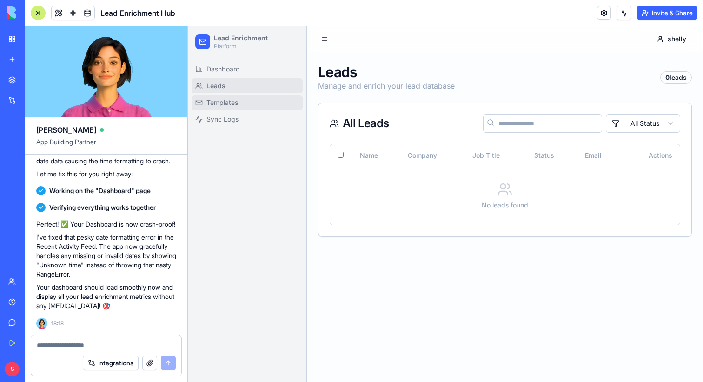
click at [228, 105] on span "Templates" at bounding box center [222, 102] width 32 height 9
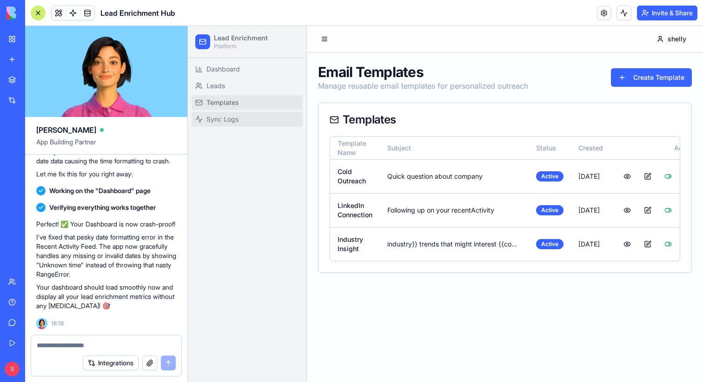
click at [232, 120] on span "Sync Logs" at bounding box center [222, 119] width 32 height 9
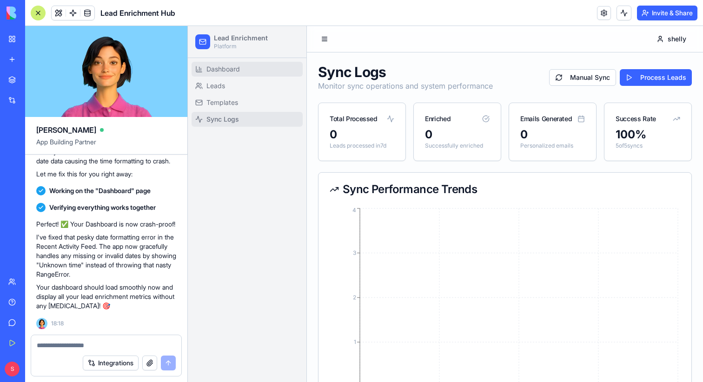
click at [241, 70] on link "Dashboard" at bounding box center [246, 69] width 111 height 15
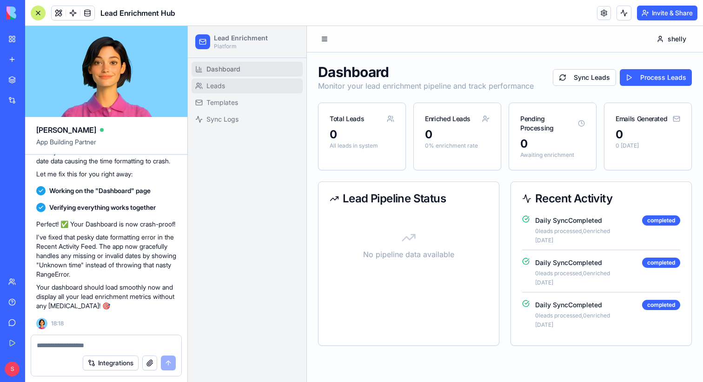
click at [241, 79] on link "Leads" at bounding box center [246, 86] width 111 height 15
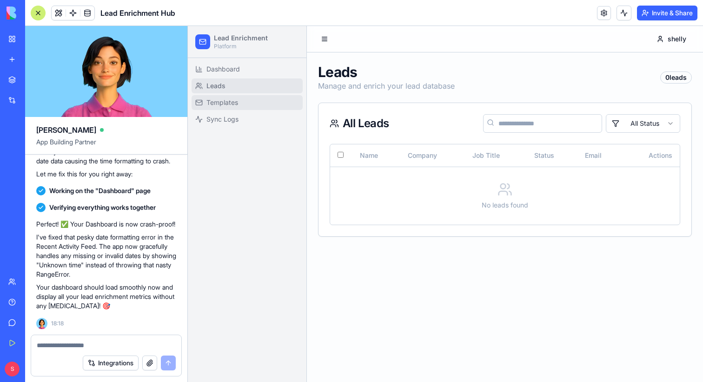
click at [241, 98] on link "Templates" at bounding box center [246, 102] width 111 height 15
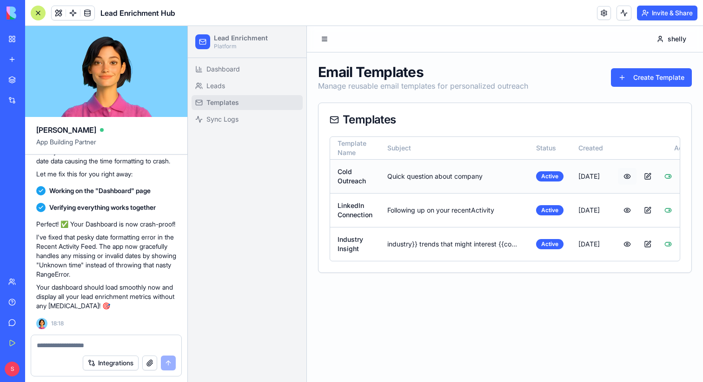
click at [636, 177] on button at bounding box center [626, 176] width 19 height 17
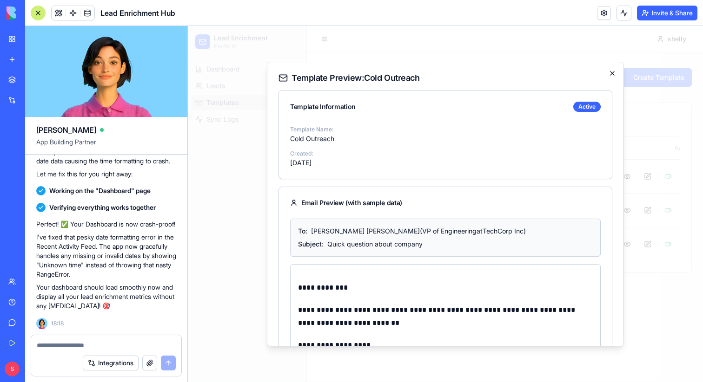
click at [610, 74] on icon "button" at bounding box center [611, 73] width 7 height 7
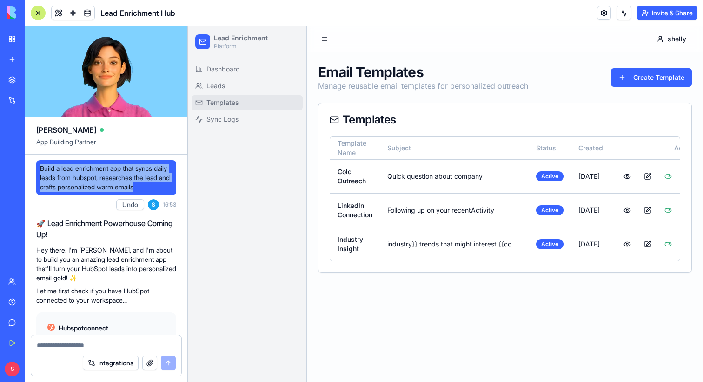
drag, startPoint x: 168, startPoint y: 187, endPoint x: 41, endPoint y: 170, distance: 127.9
click at [40, 170] on span "Build a lead enrichment app that syncs daily leads from hubspot, researches the…" at bounding box center [106, 178] width 132 height 28
copy span "Build a lead enrichment app that syncs daily leads from hubspot, researches the…"
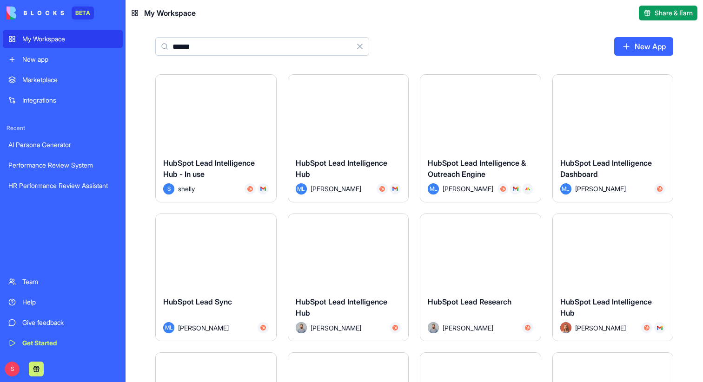
type input "******"
click at [218, 111] on button "Launch" at bounding box center [216, 112] width 70 height 19
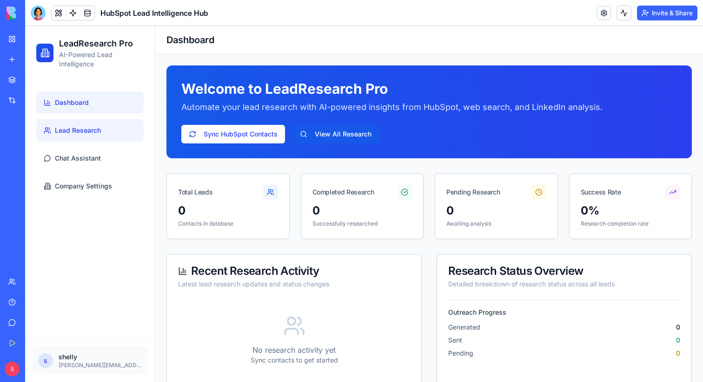
click at [85, 129] on span "Lead Research" at bounding box center [78, 130] width 46 height 9
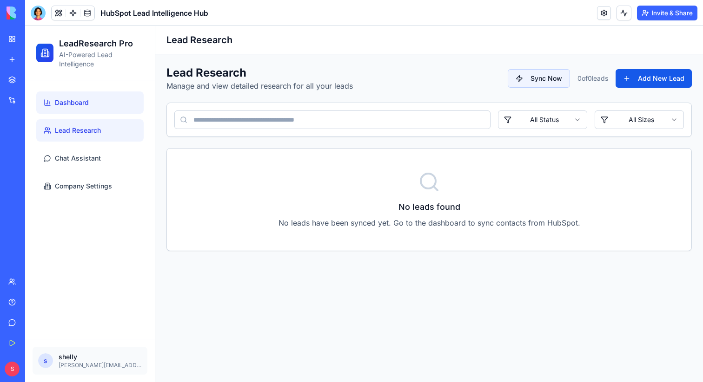
click at [79, 101] on span "Dashboard" at bounding box center [72, 102] width 34 height 9
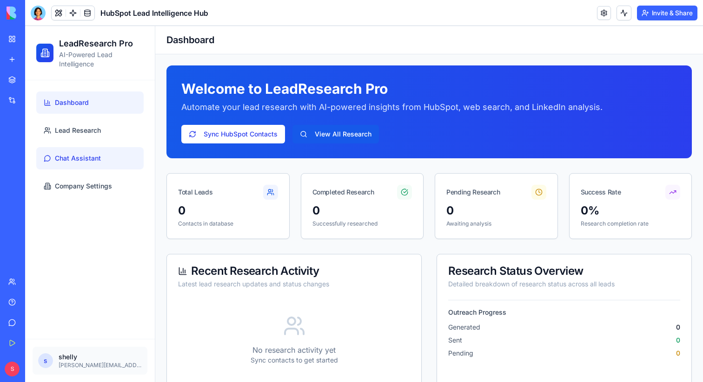
click at [80, 161] on span "Chat Assistant" at bounding box center [78, 158] width 46 height 9
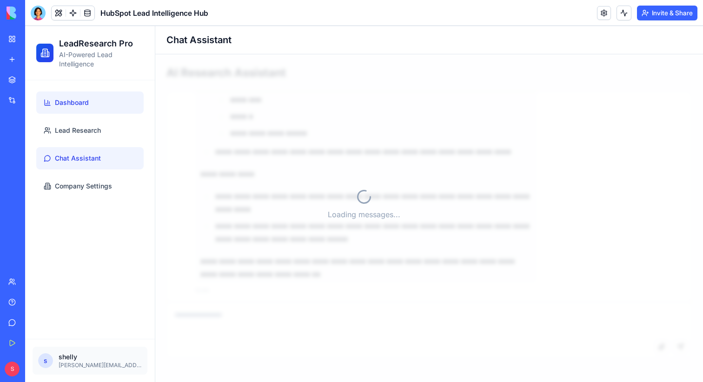
scroll to position [1193, 0]
click at [76, 103] on span "Dashboard" at bounding box center [72, 102] width 34 height 9
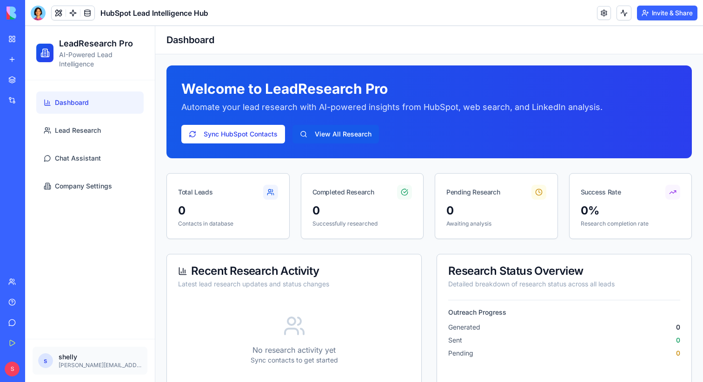
scroll to position [20, 0]
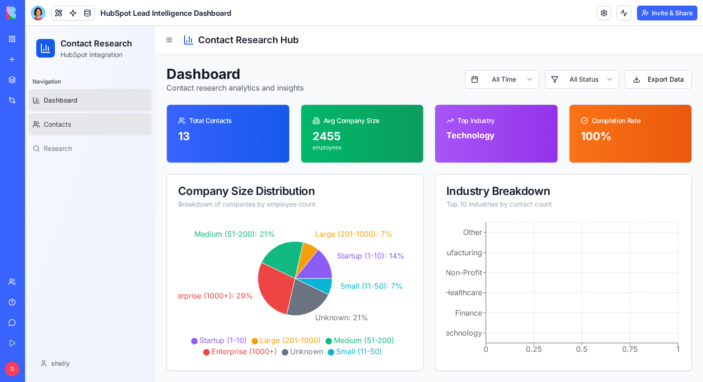
click at [98, 131] on link "Contacts" at bounding box center [90, 124] width 123 height 22
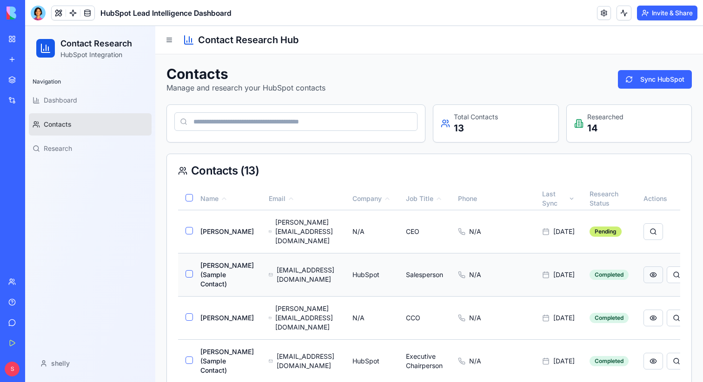
click at [643, 280] on button "button" at bounding box center [653, 275] width 20 height 17
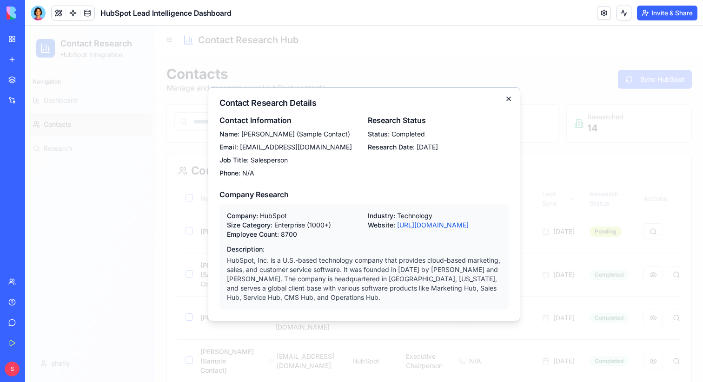
click at [507, 101] on icon "button" at bounding box center [508, 98] width 7 height 7
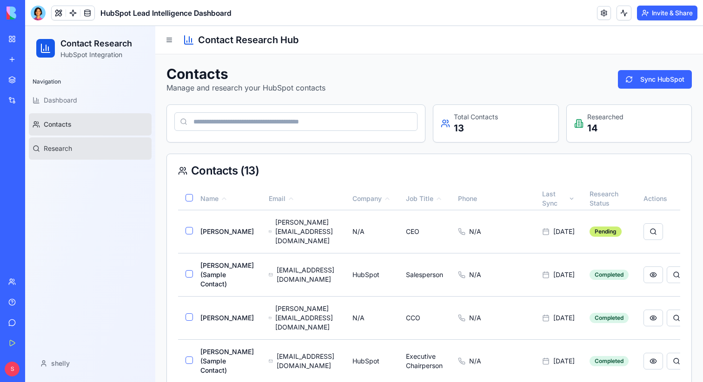
click at [62, 150] on span "Research" at bounding box center [58, 148] width 28 height 9
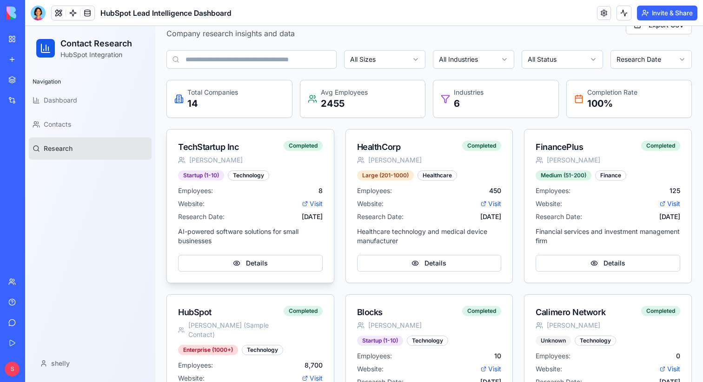
scroll to position [53, 0]
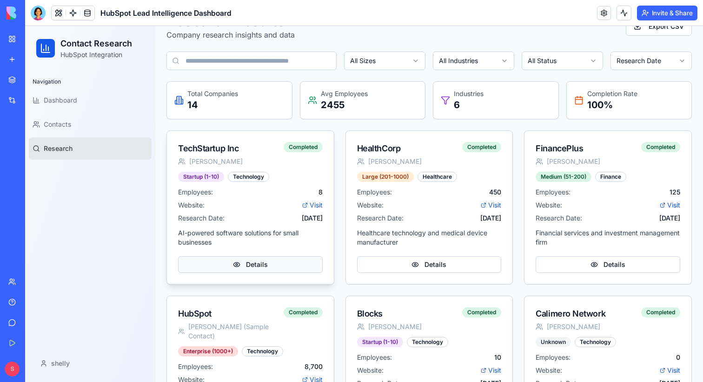
click at [271, 263] on button "Details" at bounding box center [250, 264] width 144 height 17
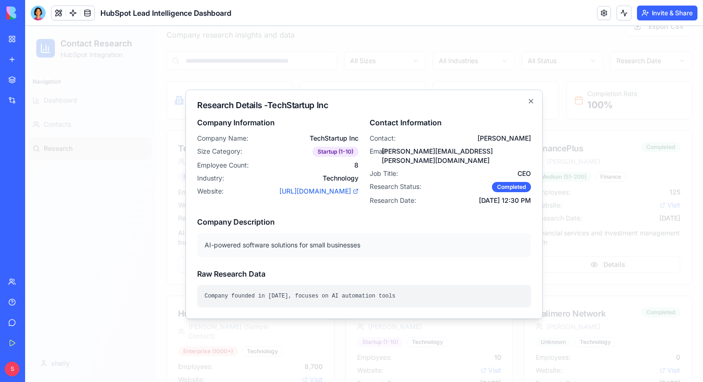
click at [144, 261] on div at bounding box center [363, 204] width 677 height 356
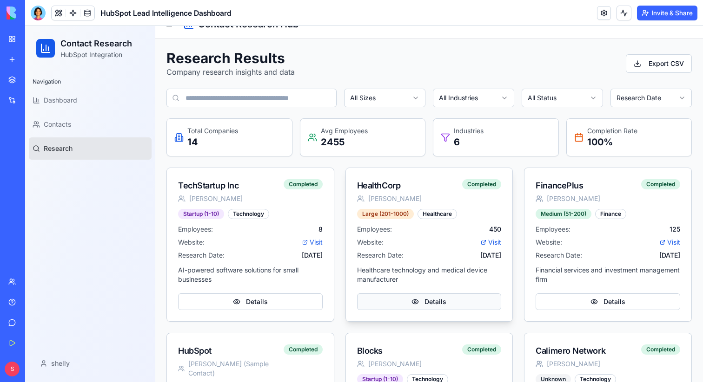
scroll to position [0, 0]
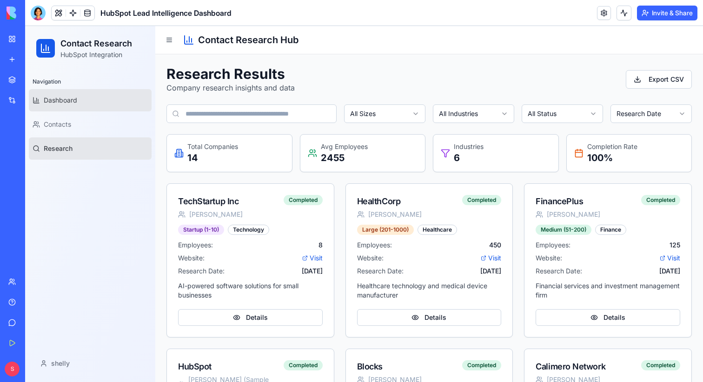
click at [74, 109] on link "Dashboard" at bounding box center [90, 100] width 123 height 22
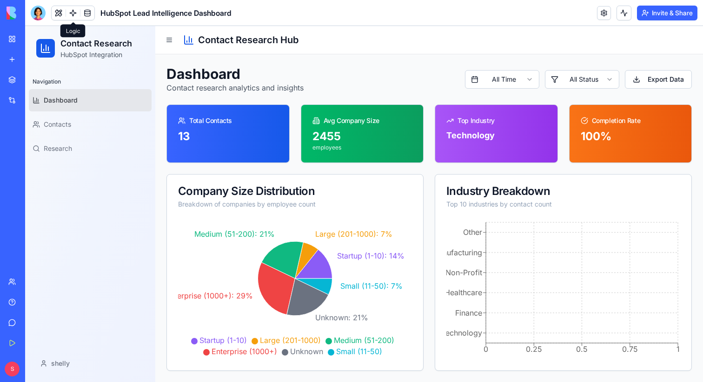
click at [74, 10] on link at bounding box center [73, 13] width 14 height 14
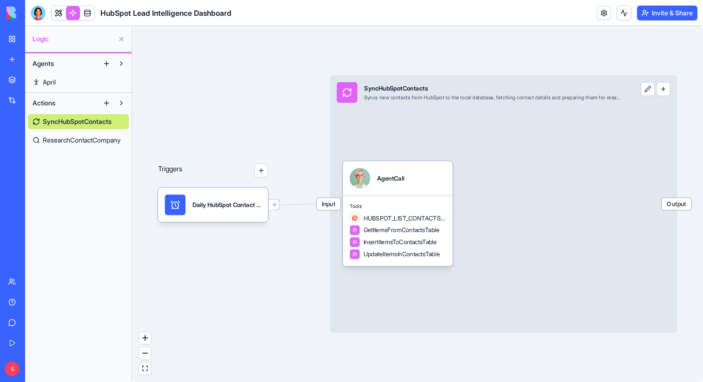
click at [85, 138] on span "ResearchContactCompany" at bounding box center [82, 140] width 78 height 9
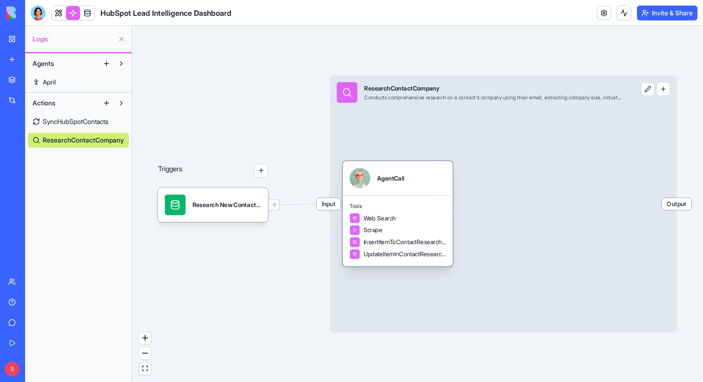
click at [354, 172] on div at bounding box center [359, 178] width 20 height 20
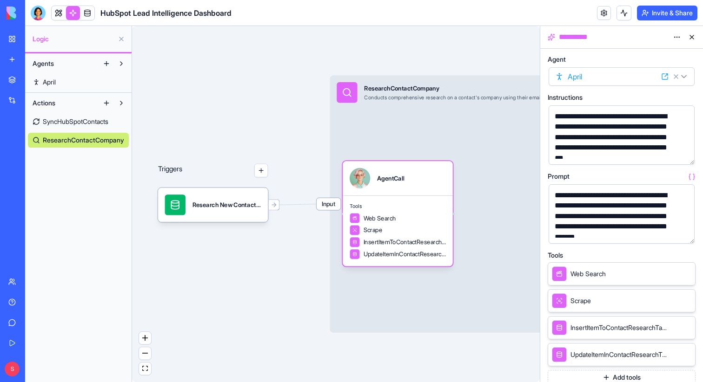
click at [692, 38] on button at bounding box center [691, 37] width 15 height 15
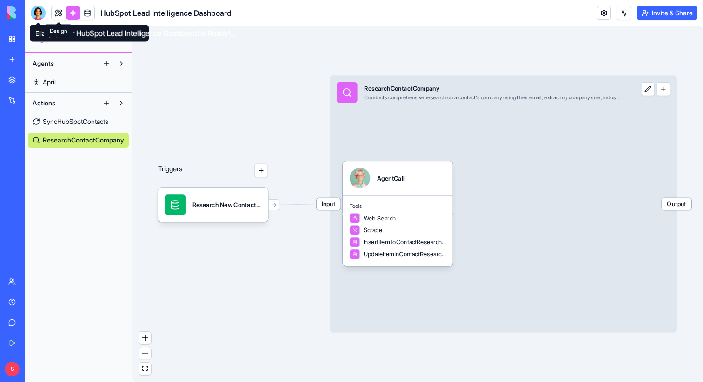
click at [64, 13] on link at bounding box center [59, 13] width 14 height 14
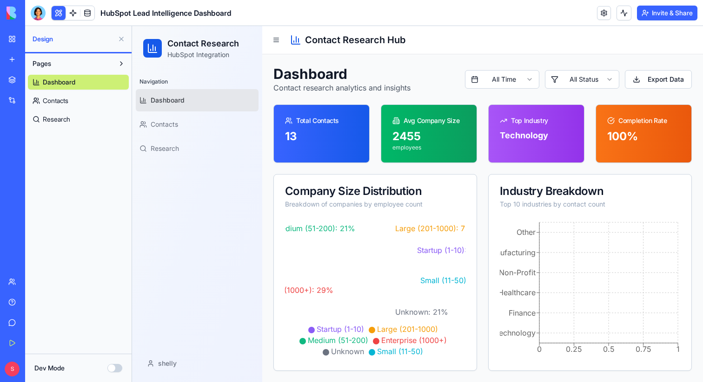
click at [34, 40] on div "My Workspace" at bounding box center [28, 38] width 12 height 9
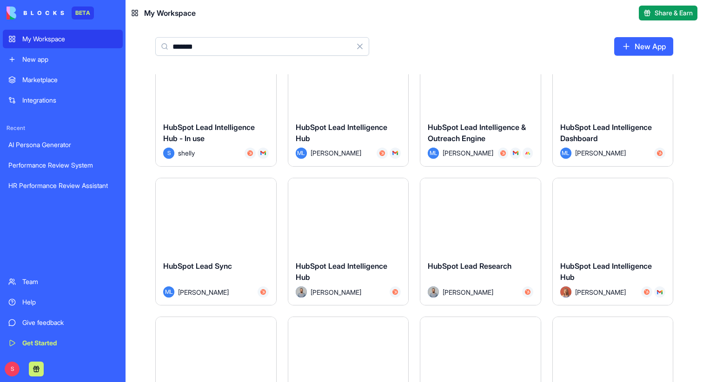
scroll to position [43, 0]
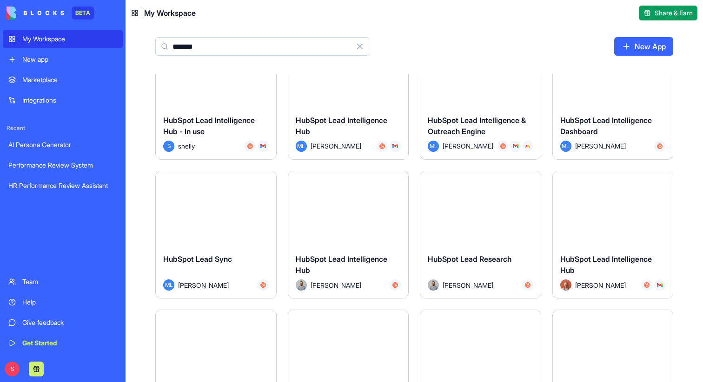
type input "*******"
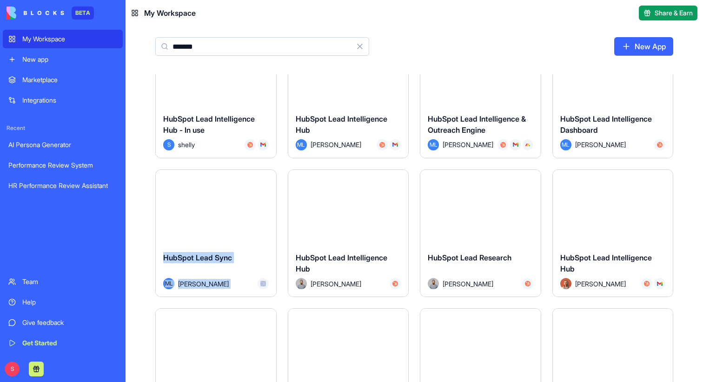
scroll to position [48, 0]
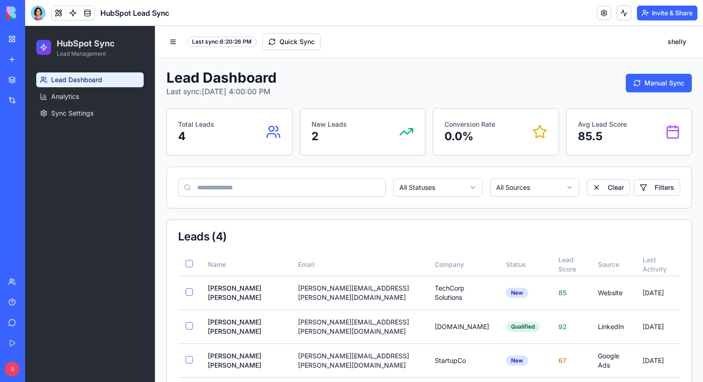
click at [25, 37] on div "My Workspace" at bounding box center [28, 38] width 12 height 9
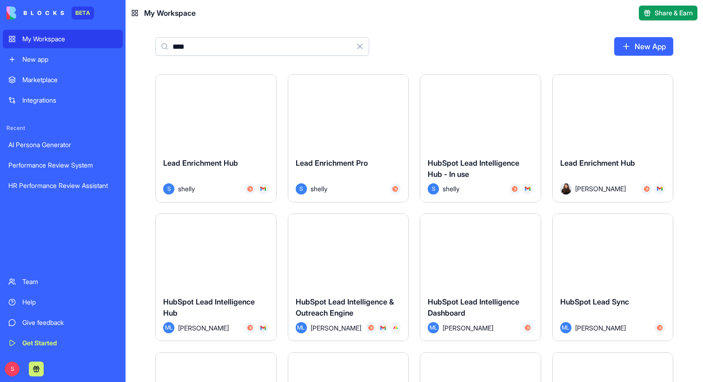
type input "****"
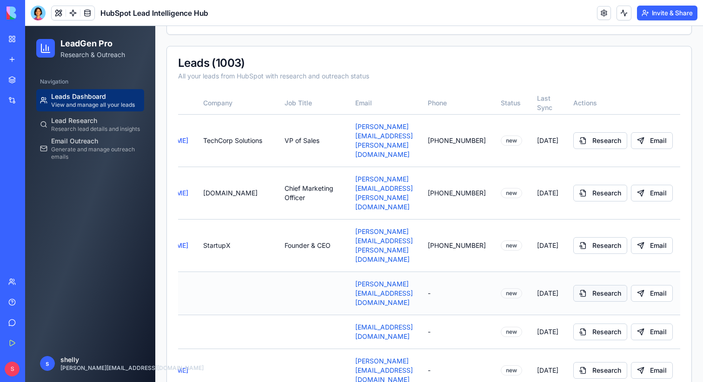
scroll to position [227, 0]
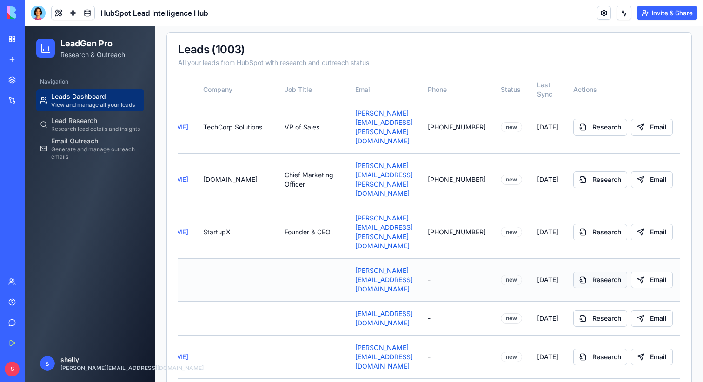
click at [587, 272] on button "Research" at bounding box center [600, 280] width 54 height 17
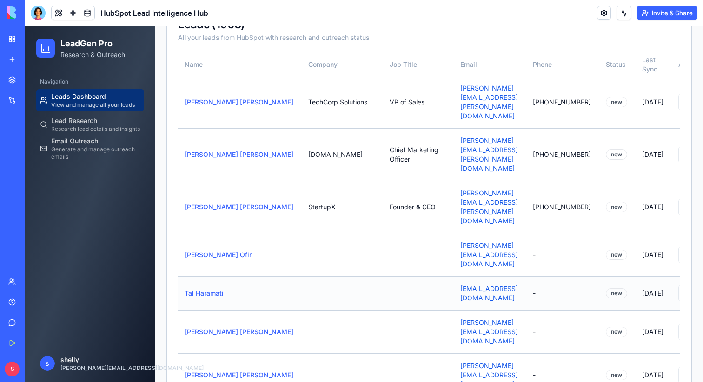
scroll to position [0, 0]
click at [110, 121] on div "Lead Research Research lead details and insights" at bounding box center [95, 124] width 89 height 17
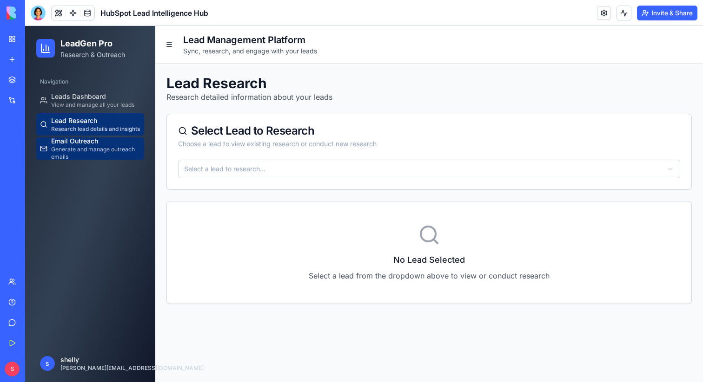
click at [109, 140] on div "Email Outreach Generate and manage outreach emails" at bounding box center [95, 149] width 89 height 24
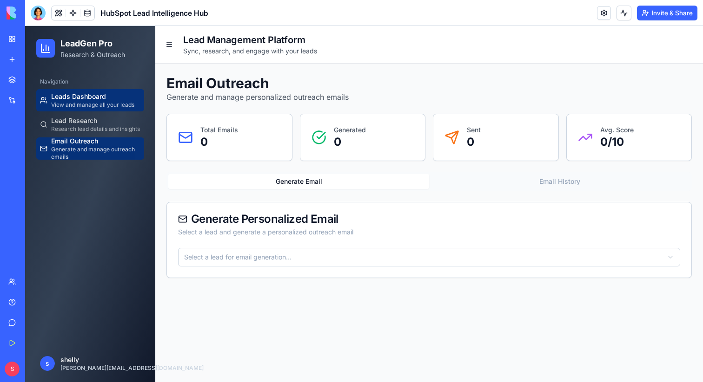
click at [106, 103] on span "View and manage all your leads" at bounding box center [92, 104] width 83 height 7
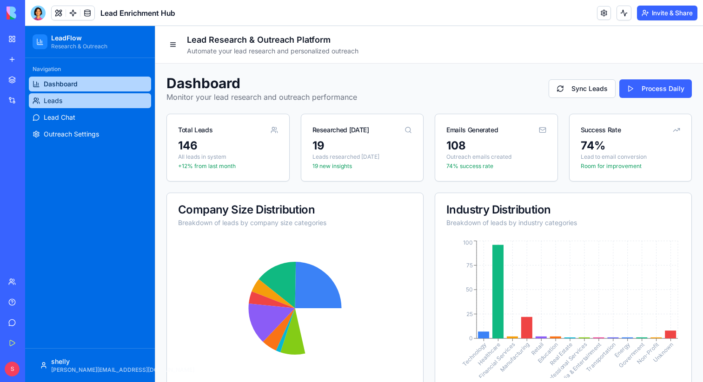
click at [76, 101] on link "Leads" at bounding box center [90, 100] width 122 height 15
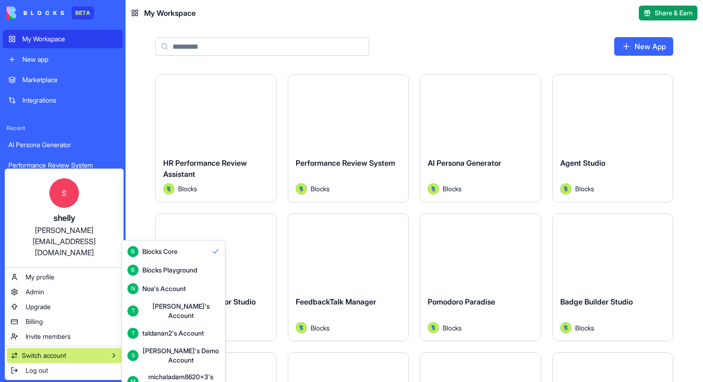
click at [170, 347] on div "Shelly's Demo Account" at bounding box center [180, 356] width 77 height 19
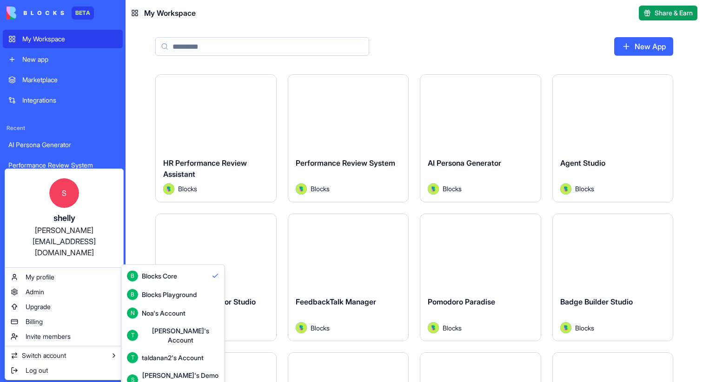
scroll to position [25, 0]
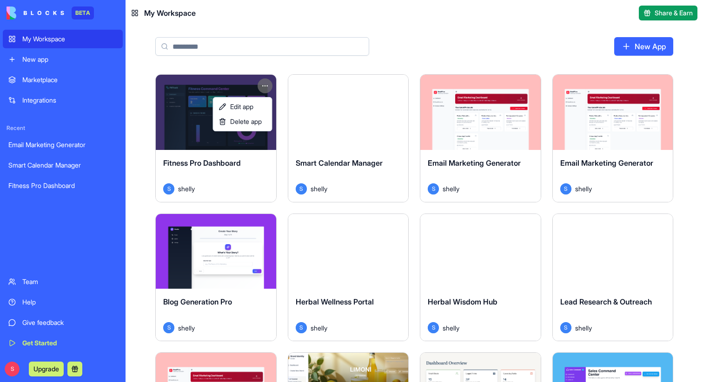
click at [269, 84] on html "BETA My Workspace New app Marketplace Integrations Recent Email Marketing Gener…" at bounding box center [351, 191] width 703 height 382
click at [247, 122] on span "Delete app" at bounding box center [246, 121] width 32 height 9
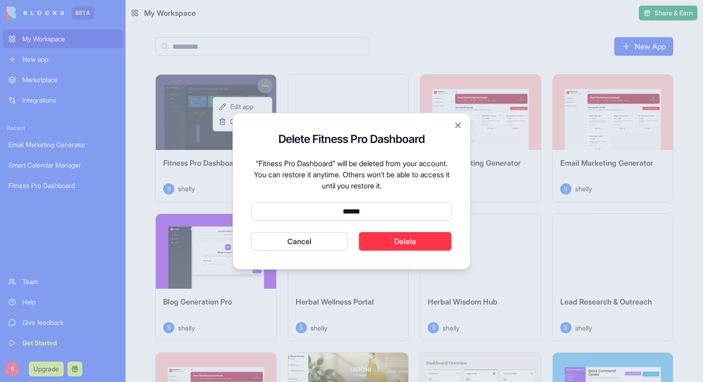
type input "******"
click at [427, 247] on button "Delete" at bounding box center [405, 241] width 93 height 19
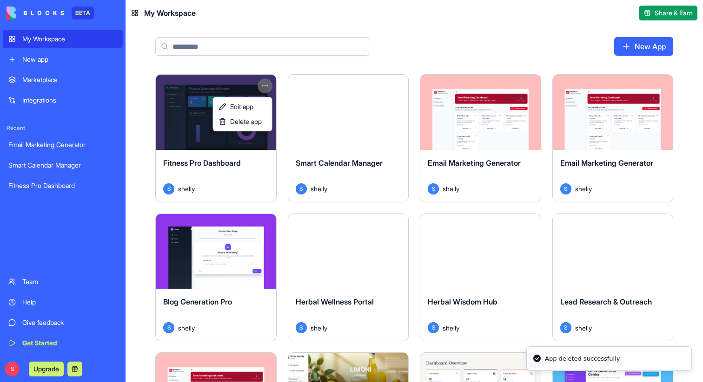
click at [511, 86] on html "BETA My Workspace New app Marketplace Integrations Recent Email Marketing Gener…" at bounding box center [351, 191] width 703 height 382
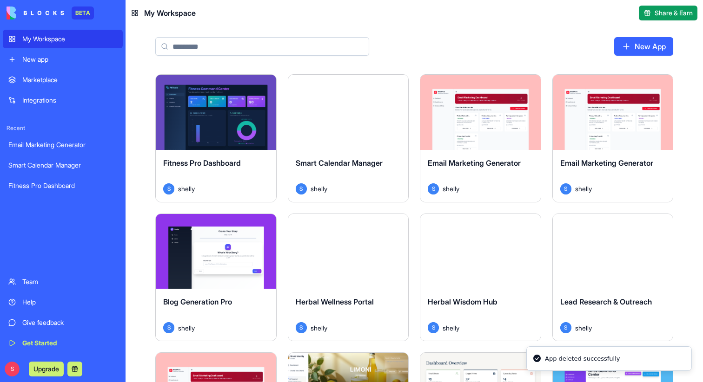
click at [525, 84] on html "BETA My Workspace New app Marketplace Integrations Recent Email Marketing Gener…" at bounding box center [351, 191] width 703 height 382
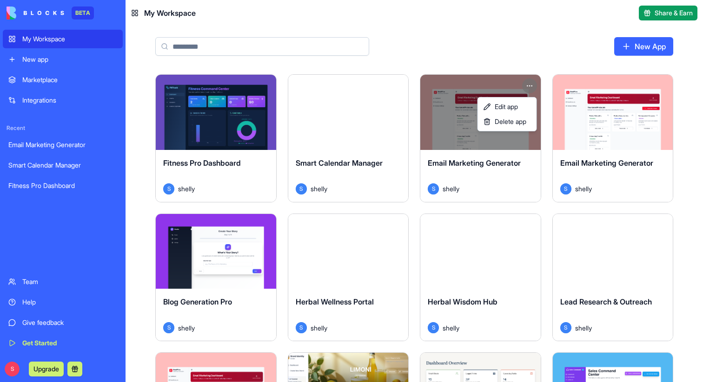
click at [518, 131] on div "Edit app Delete app" at bounding box center [506, 114] width 59 height 34
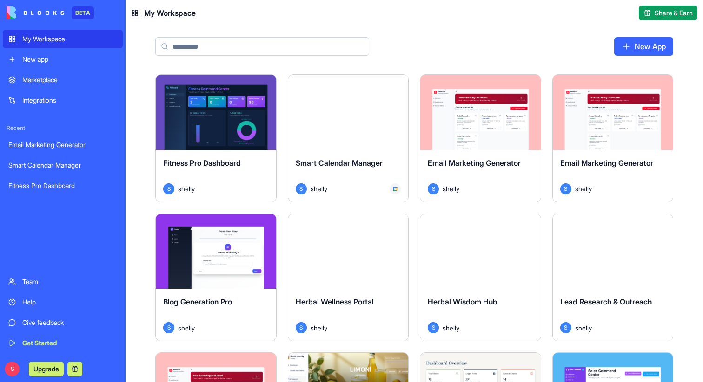
click at [527, 82] on html "BETA My Workspace New app Marketplace Integrations Recent Email Marketing Gener…" at bounding box center [351, 191] width 703 height 382
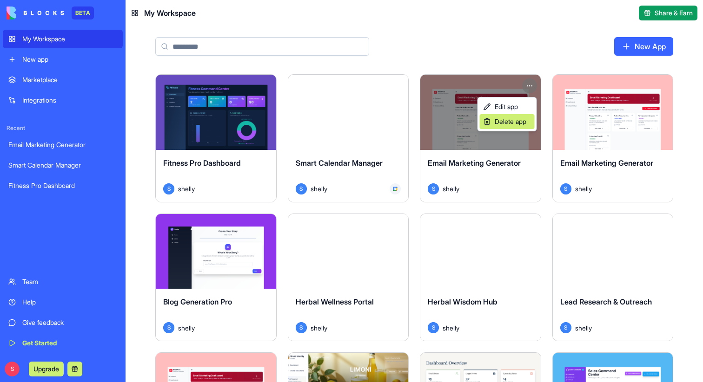
click at [511, 124] on span "Delete app" at bounding box center [510, 121] width 32 height 9
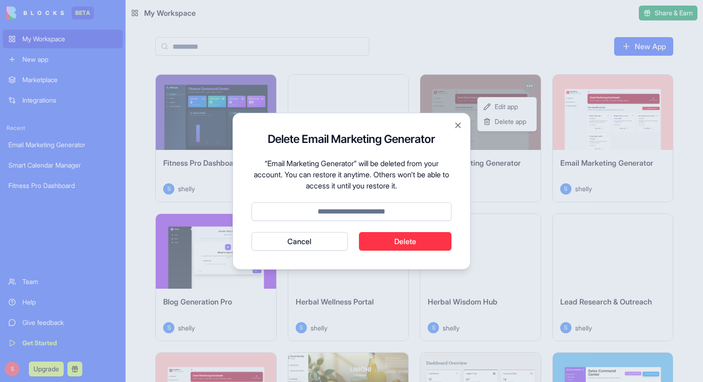
click at [392, 207] on input at bounding box center [351, 212] width 200 height 19
type input "******"
click at [394, 237] on button "Delete" at bounding box center [405, 241] width 93 height 19
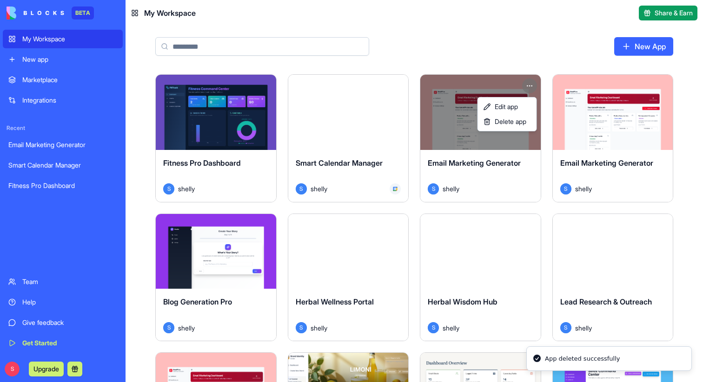
click at [661, 85] on html "BETA My Workspace New app Marketplace Integrations Recent Email Marketing Gener…" at bounding box center [351, 191] width 703 height 382
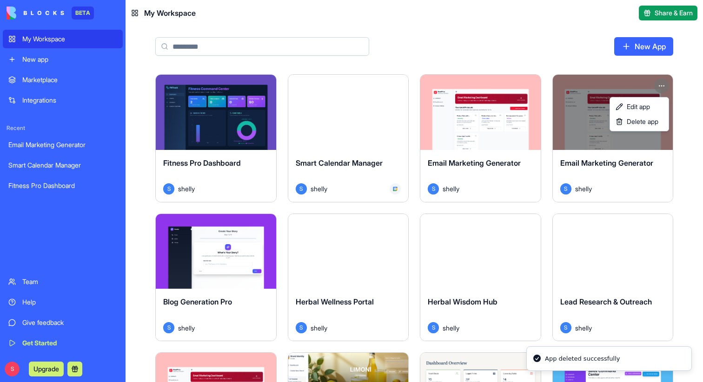
click at [661, 85] on html "BETA My Workspace New app Marketplace Integrations Recent Email Marketing Gener…" at bounding box center [351, 191] width 703 height 382
click at [647, 118] on span "Delete app" at bounding box center [642, 121] width 32 height 9
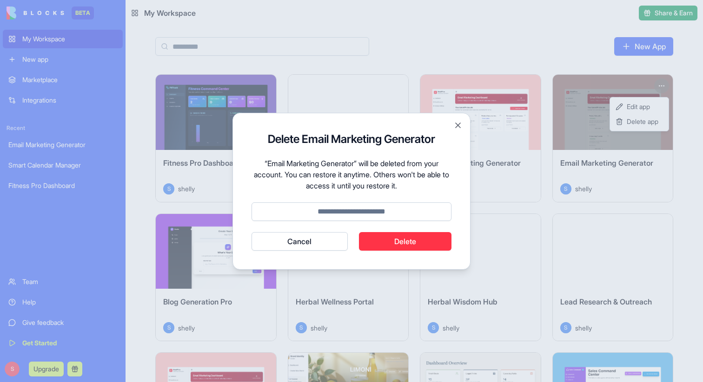
click at [391, 220] on input at bounding box center [351, 212] width 200 height 19
type input "******"
click at [412, 240] on button "Delete" at bounding box center [405, 241] width 93 height 19
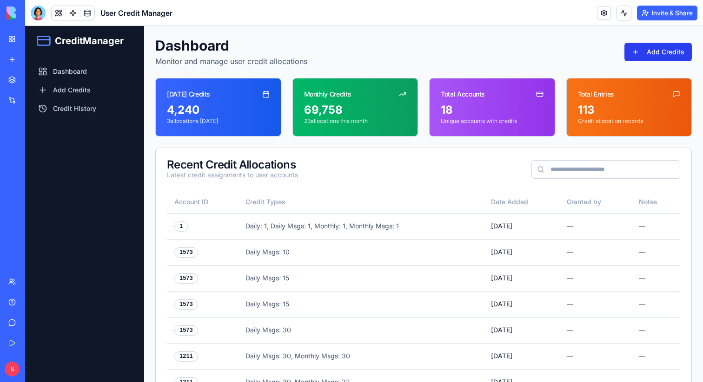
click at [657, 58] on button "Add Credits" at bounding box center [657, 52] width 67 height 19
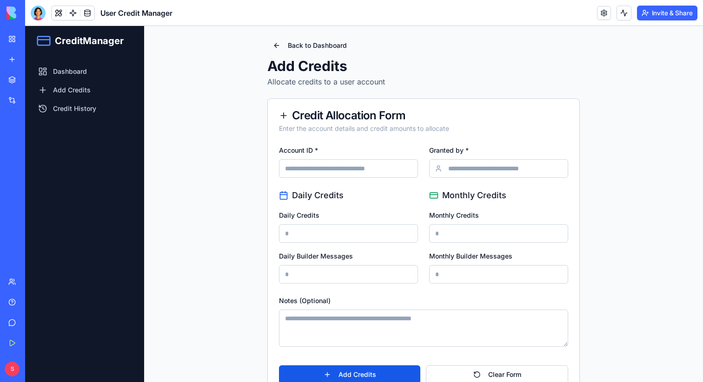
click at [340, 169] on input "Account ID *" at bounding box center [348, 168] width 139 height 19
paste input "****"
type input "****"
click at [481, 163] on input "Granted by *" at bounding box center [498, 168] width 139 height 19
type input "******"
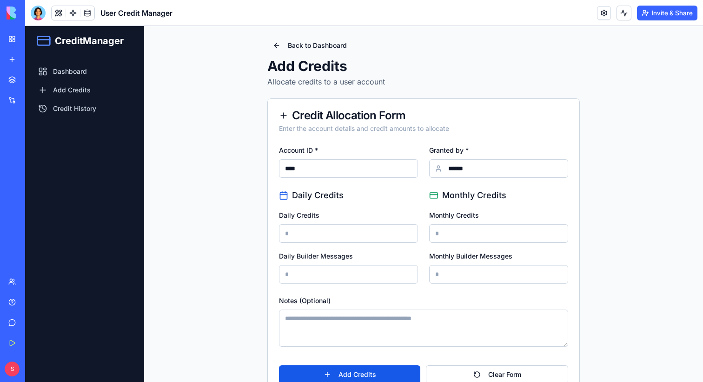
click at [322, 231] on input "Daily Credits" at bounding box center [348, 233] width 139 height 19
type input "*"
click at [443, 240] on input "Monthly Credits" at bounding box center [498, 233] width 139 height 19
type input "*"
click at [374, 271] on input "Daily Builder Messages" at bounding box center [348, 274] width 139 height 19
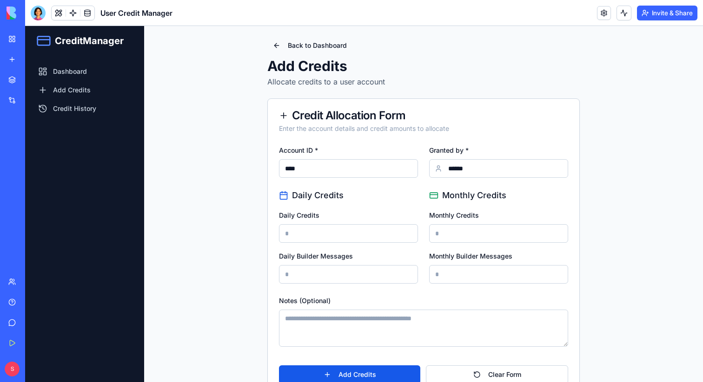
type input "***"
click at [454, 277] on input "Monthly Builder Messages" at bounding box center [498, 274] width 139 height 19
type input "***"
click at [386, 376] on button "Add Credits" at bounding box center [349, 375] width 141 height 19
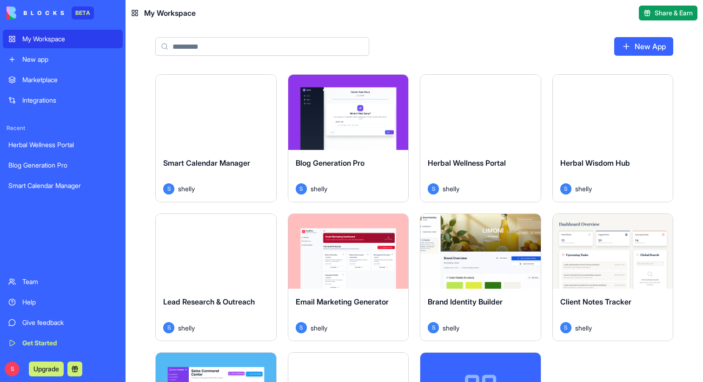
click at [213, 251] on button "Launch" at bounding box center [216, 251] width 70 height 19
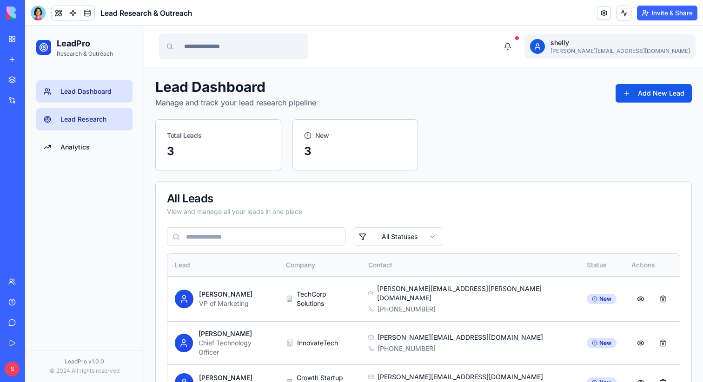
click at [110, 118] on link "Lead Research" at bounding box center [84, 119] width 96 height 22
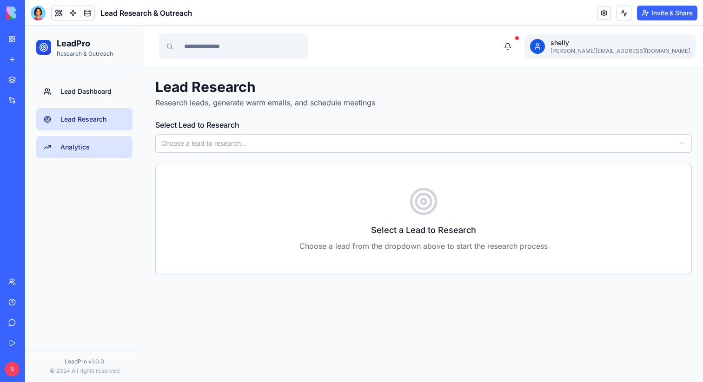
click at [98, 141] on link "Analytics" at bounding box center [84, 147] width 96 height 22
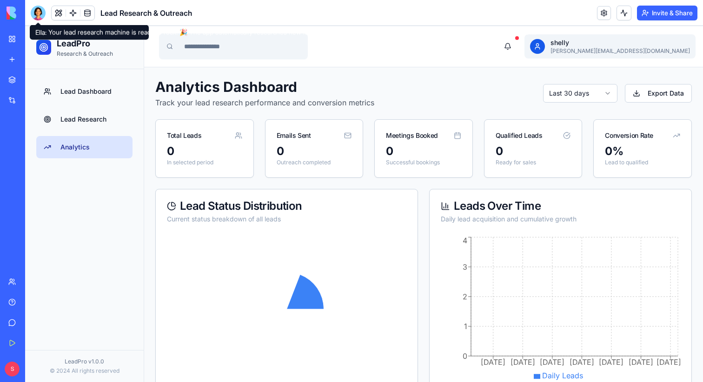
click at [37, 10] on div at bounding box center [38, 13] width 15 height 15
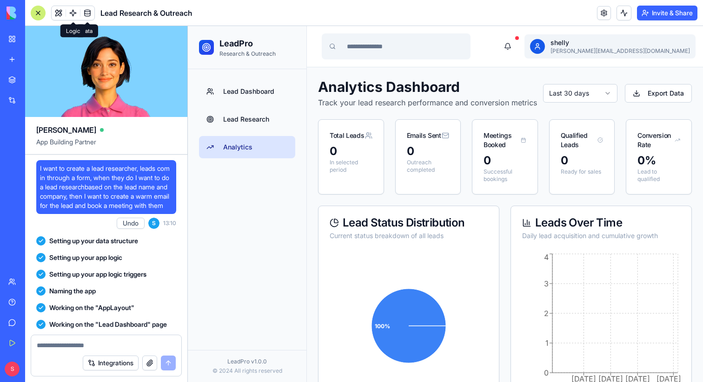
click at [76, 14] on link at bounding box center [73, 13] width 14 height 14
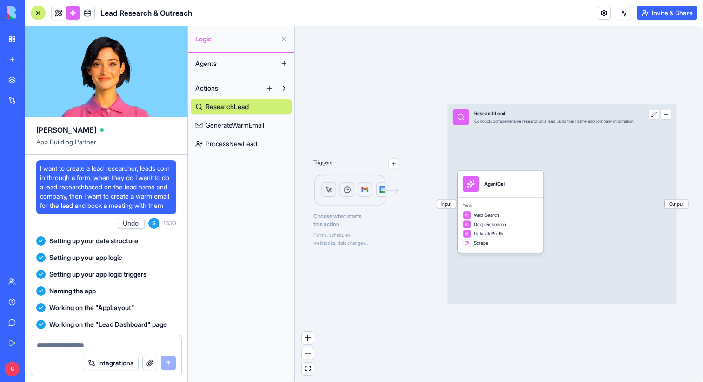
click at [251, 125] on span "GenerateWarmEmail" at bounding box center [234, 125] width 59 height 9
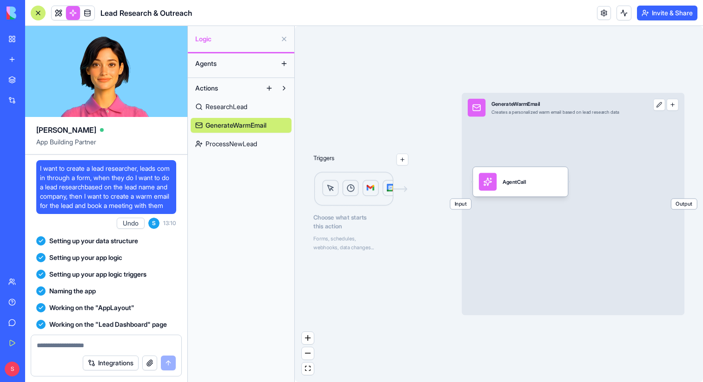
click at [243, 143] on span "ProcessNewLead" at bounding box center [231, 143] width 52 height 9
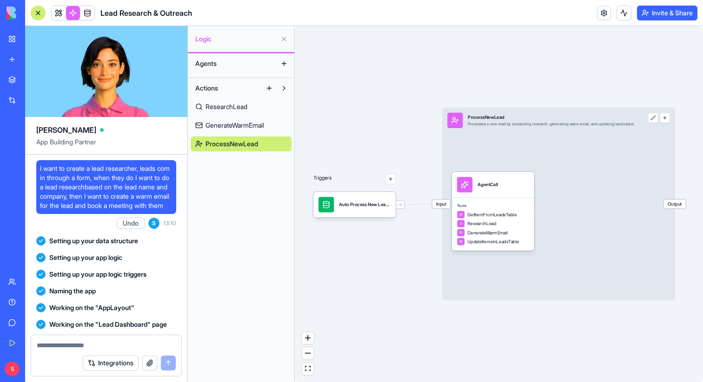
click at [21, 42] on link "My Workspace" at bounding box center [21, 39] width 37 height 19
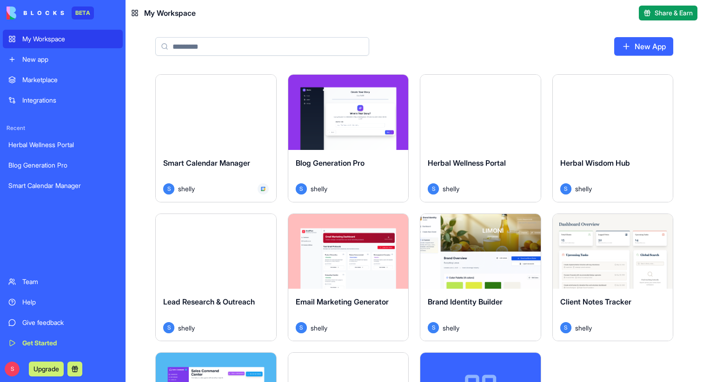
click at [263, 226] on html "BETA My Workspace New app Marketplace Integrations Recent Herbal Wellness Porta…" at bounding box center [351, 191] width 703 height 382
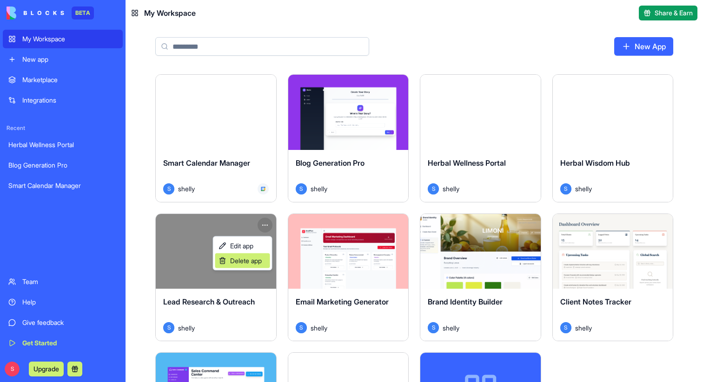
click at [243, 263] on span "Delete app" at bounding box center [246, 260] width 32 height 9
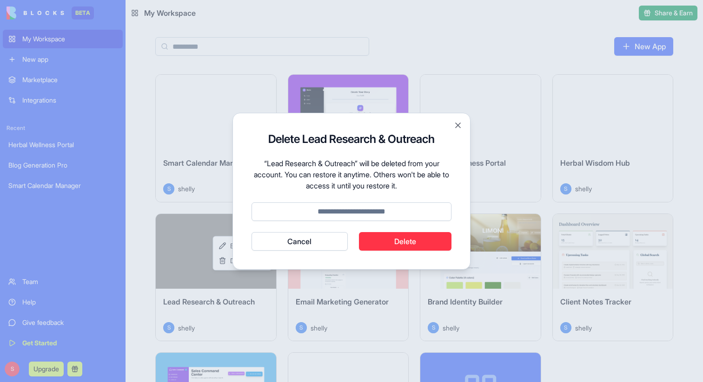
click at [355, 216] on input at bounding box center [351, 212] width 200 height 19
type input "******"
click at [392, 241] on button "Delete" at bounding box center [405, 241] width 93 height 19
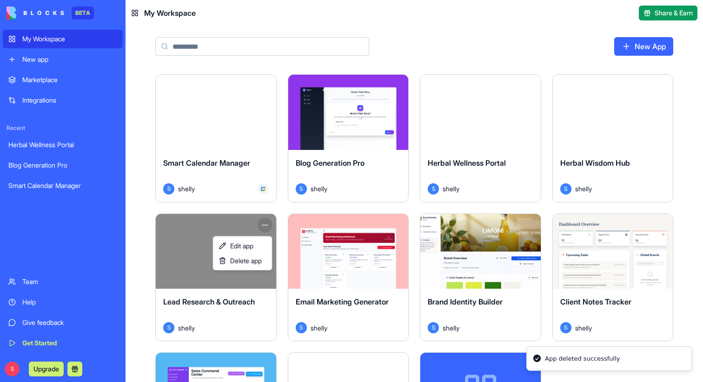
click at [204, 132] on html "BETA My Workspace New app Marketplace Integrations Recent Herbal Wellness Porta…" at bounding box center [351, 191] width 703 height 382
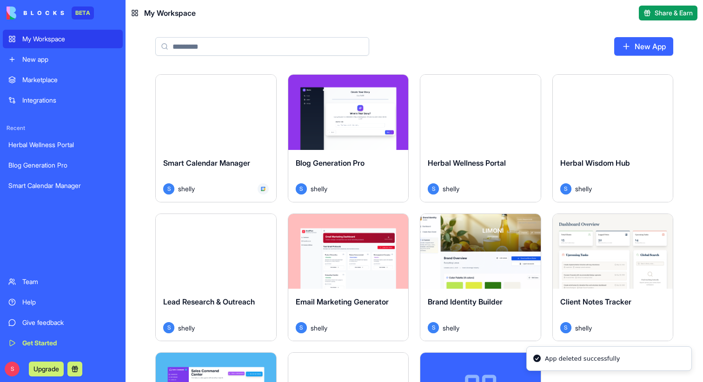
click at [217, 115] on button "Launch" at bounding box center [216, 112] width 70 height 19
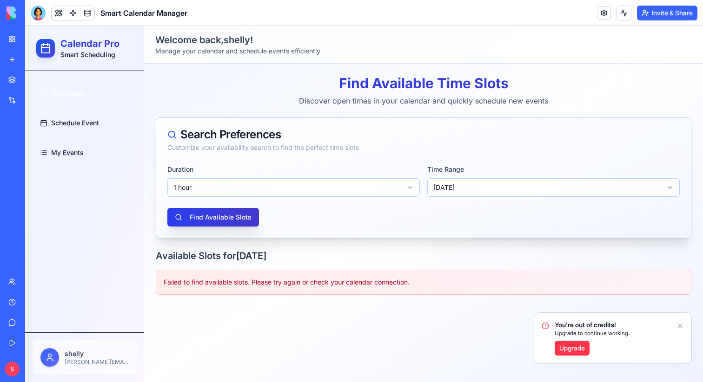
click at [225, 218] on button "Find Available Slots" at bounding box center [213, 217] width 92 height 19
click at [14, 38] on link "My Workspace" at bounding box center [21, 39] width 37 height 19
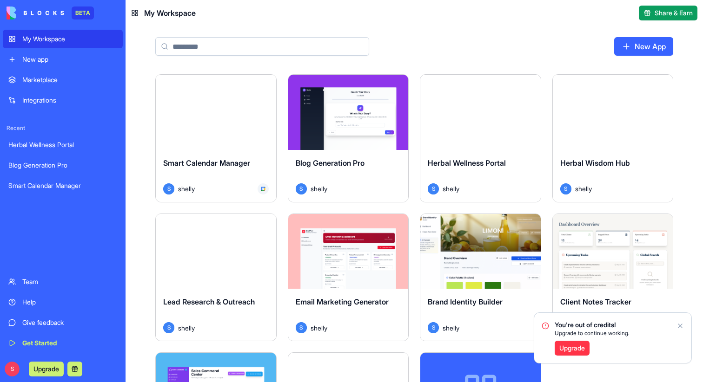
click at [263, 82] on html "BETA My Workspace New app Marketplace Integrations Recent Herbal Wellness Porta…" at bounding box center [351, 191] width 703 height 382
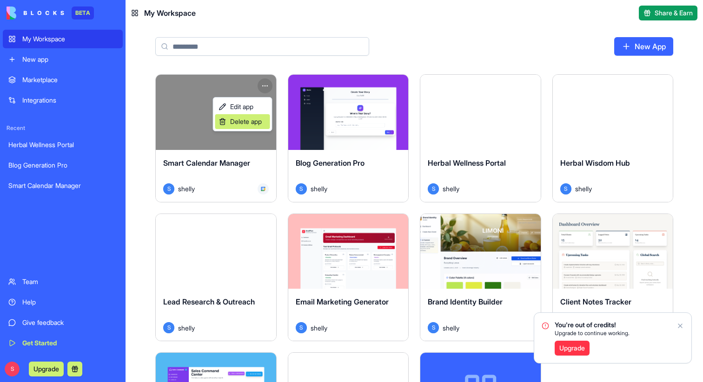
click at [250, 119] on span "Delete app" at bounding box center [246, 121] width 32 height 9
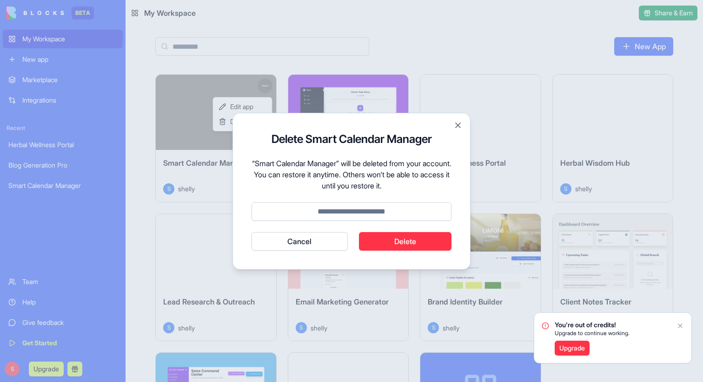
click at [381, 202] on form "Delete Smart Calendar Manager “Smart Calendar Manager” will be deleted from you…" at bounding box center [351, 191] width 200 height 119
click at [373, 212] on input at bounding box center [351, 212] width 200 height 19
type input "******"
click at [393, 251] on div "Delete Smart Calendar Manager “Smart Calendar Manager” will be deleted from you…" at bounding box center [351, 191] width 238 height 157
click at [394, 244] on button "Delete" at bounding box center [405, 241] width 93 height 19
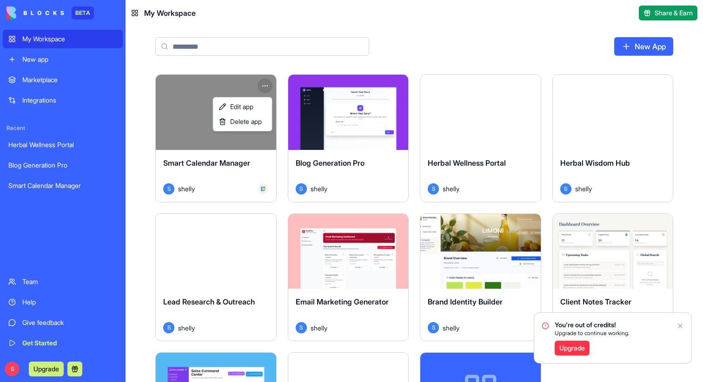
click at [682, 325] on html "BETA My Workspace New app Marketplace Integrations Recent Herbal Wellness Porta…" at bounding box center [351, 191] width 703 height 382
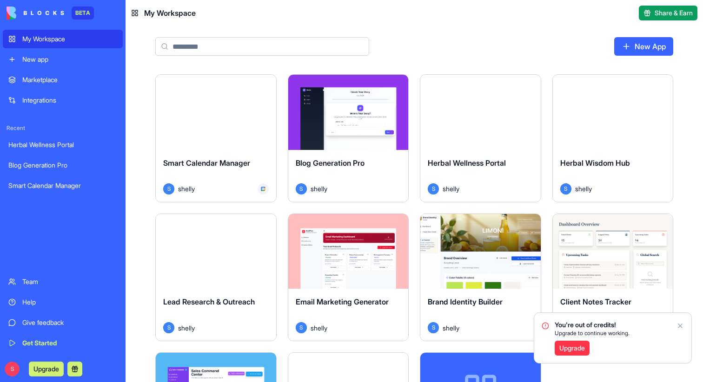
click at [682, 325] on icon "Notifications alt+T" at bounding box center [679, 325] width 7 height 7
click at [680, 325] on div "Launch Smart Calendar Manager S shelly Launch Blog Generation Pro S shelly Laun…" at bounding box center [413, 364] width 577 height 580
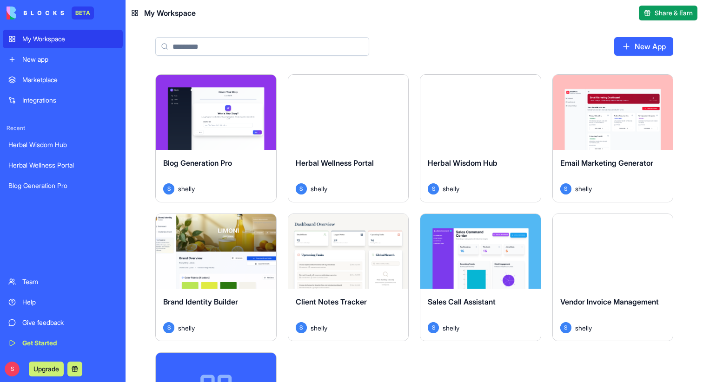
click at [52, 77] on div "Marketplace" at bounding box center [69, 79] width 95 height 9
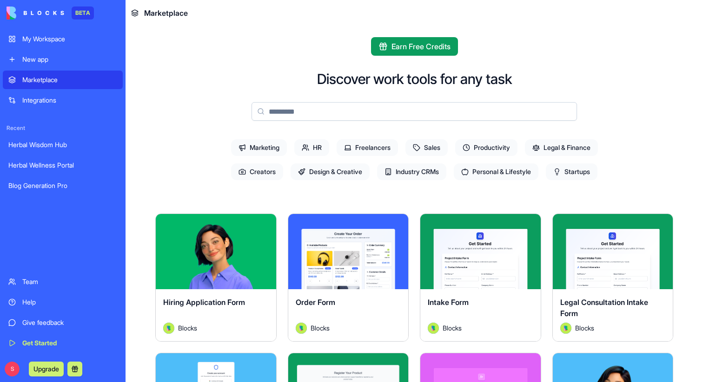
click at [304, 116] on input at bounding box center [413, 111] width 325 height 19
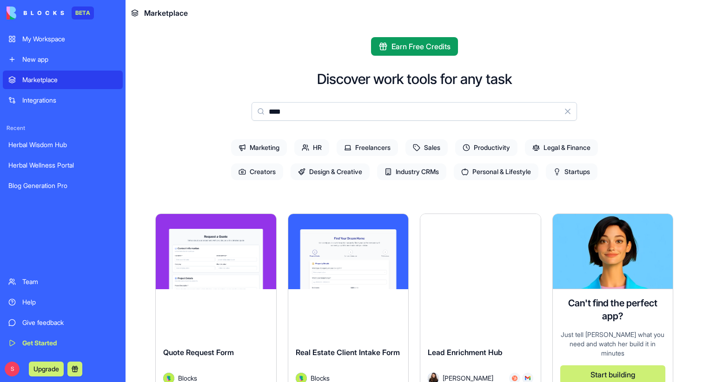
type input "****"
click at [470, 248] on button "Explore" at bounding box center [480, 252] width 70 height 19
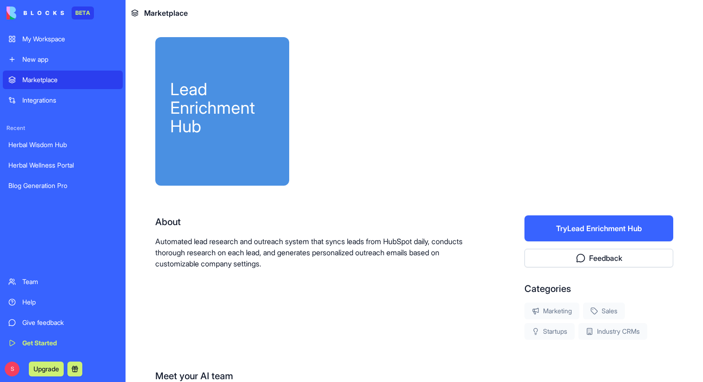
click at [572, 227] on button "Try Lead Enrichment Hub" at bounding box center [598, 229] width 149 height 26
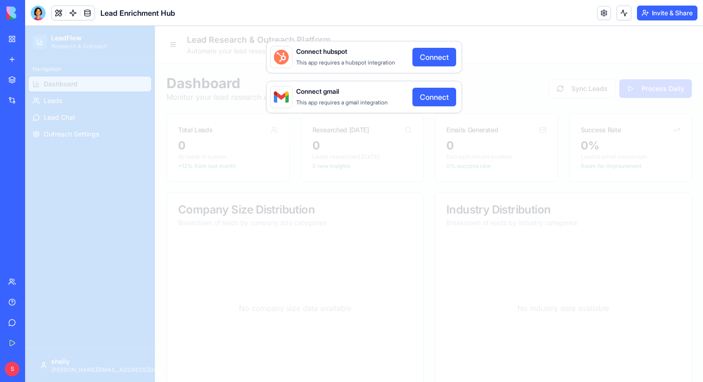
click at [434, 60] on button "Connect" at bounding box center [434, 57] width 44 height 19
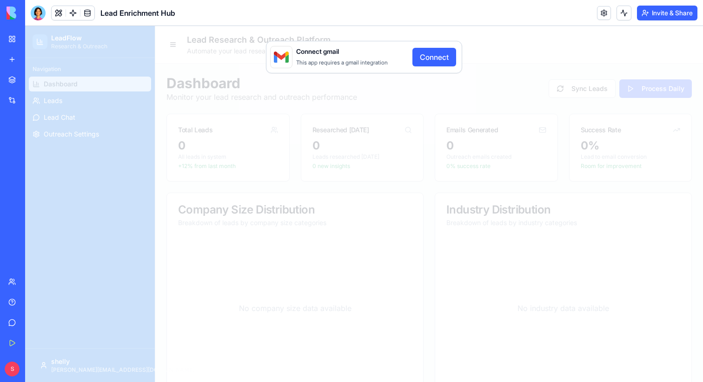
click at [436, 53] on button "Connect" at bounding box center [434, 57] width 44 height 19
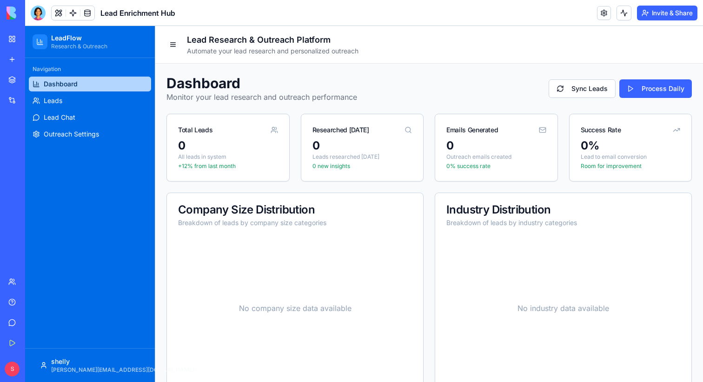
click at [37, 15] on div at bounding box center [38, 13] width 15 height 15
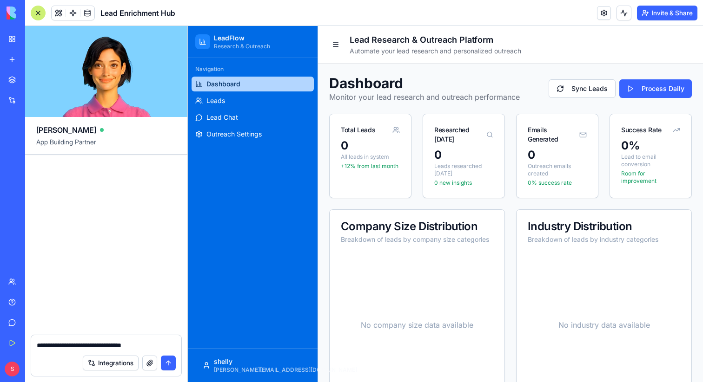
type textarea "**********"
click at [168, 367] on button "submit" at bounding box center [168, 363] width 15 height 15
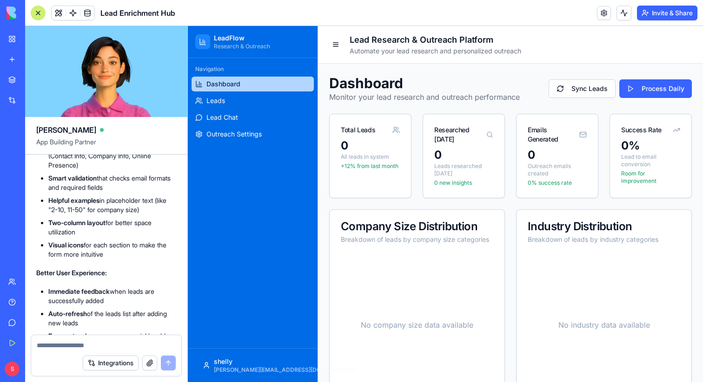
scroll to position [268, 0]
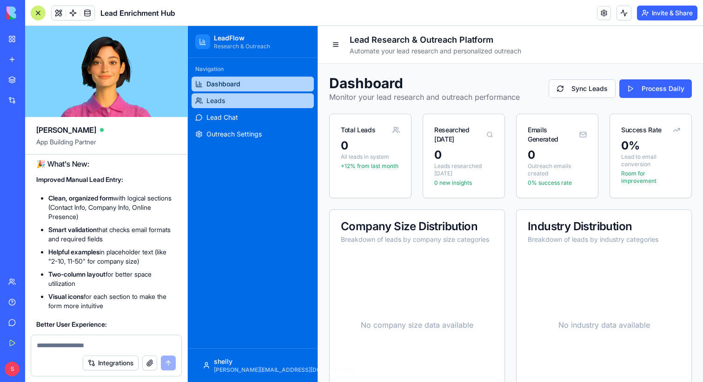
click at [210, 102] on span "Leads" at bounding box center [215, 100] width 19 height 9
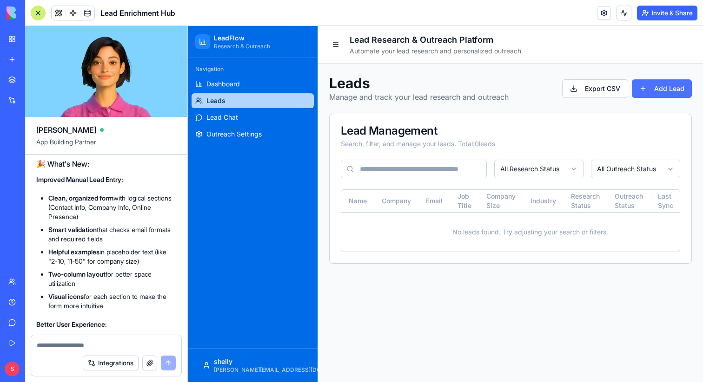
click at [654, 91] on button "Add Lead" at bounding box center [661, 88] width 60 height 19
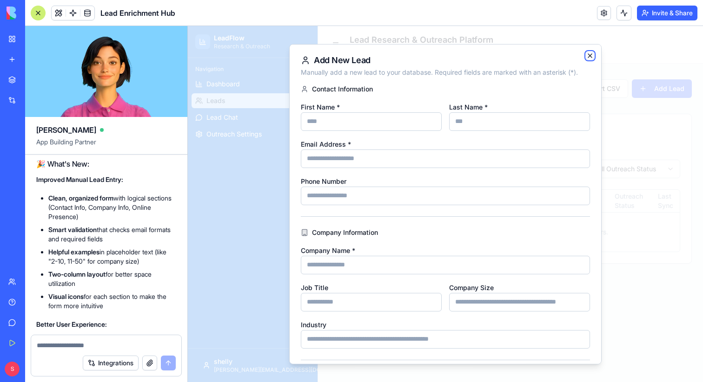
click at [591, 56] on icon "button" at bounding box center [589, 55] width 7 height 7
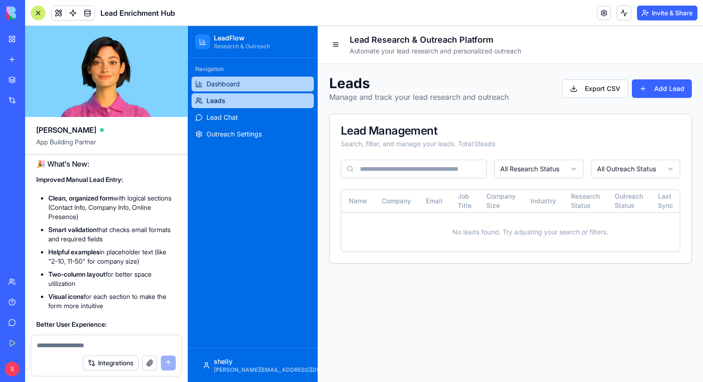
click at [250, 83] on link "Dashboard" at bounding box center [252, 84] width 122 height 15
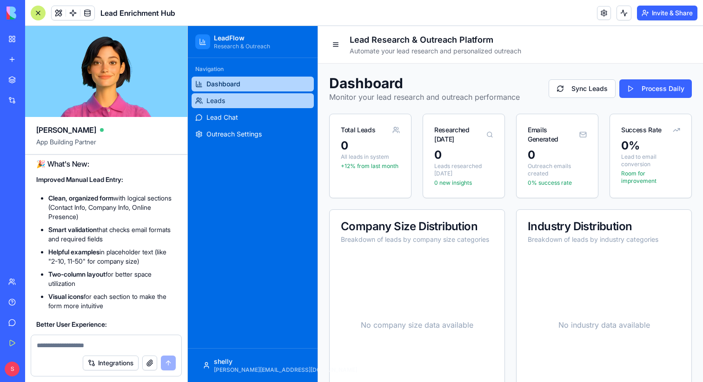
click at [256, 100] on link "Leads" at bounding box center [252, 100] width 122 height 15
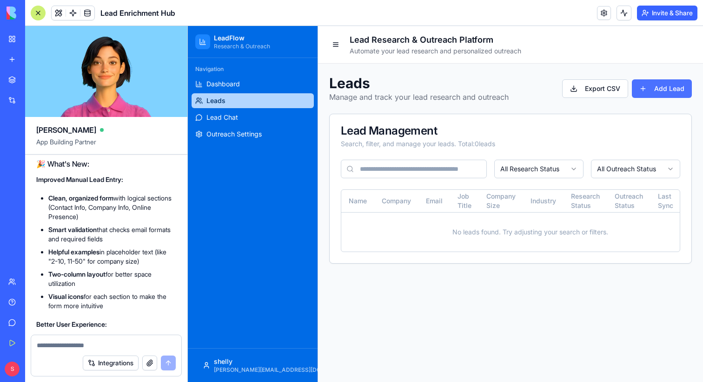
click at [654, 93] on button "Add Lead" at bounding box center [661, 88] width 60 height 19
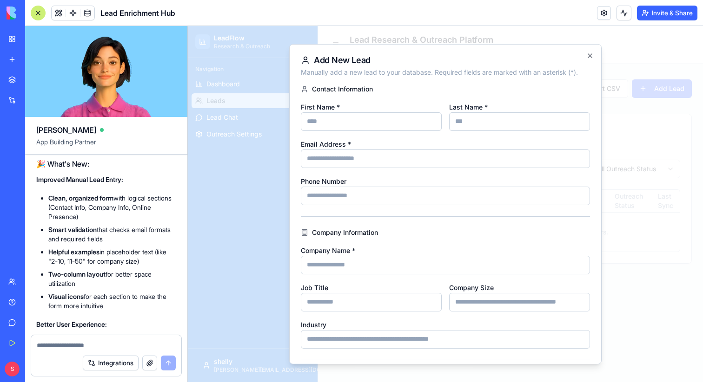
click at [405, 126] on input "First Name *" at bounding box center [371, 121] width 141 height 19
type input "******"
click at [506, 124] on input "Last Name *" at bounding box center [519, 121] width 141 height 19
type input "****"
click at [461, 159] on input "Email Address *" at bounding box center [445, 158] width 289 height 19
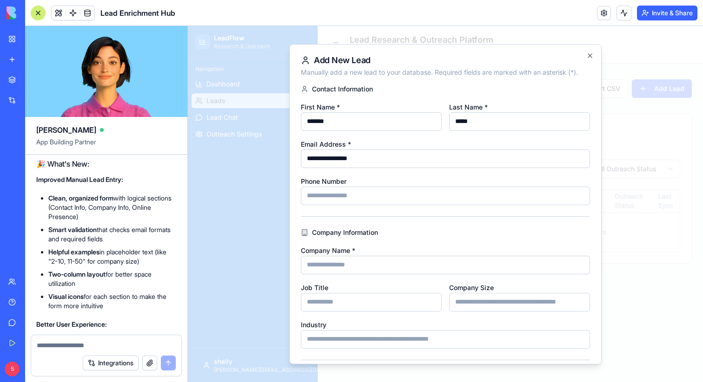
type input "**********"
click at [362, 266] on input "Company Name *" at bounding box center [445, 265] width 289 height 19
type input "******"
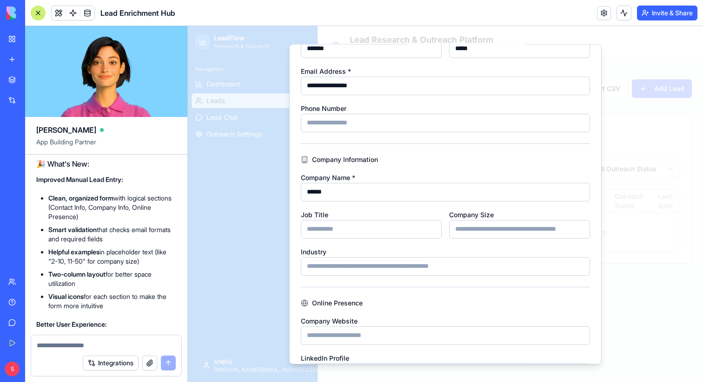
scroll to position [72, 0]
click at [357, 227] on input "Job Title" at bounding box center [371, 230] width 141 height 19
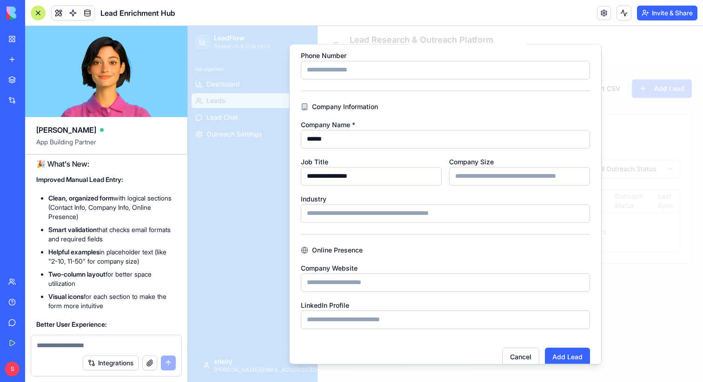
scroll to position [139, 0]
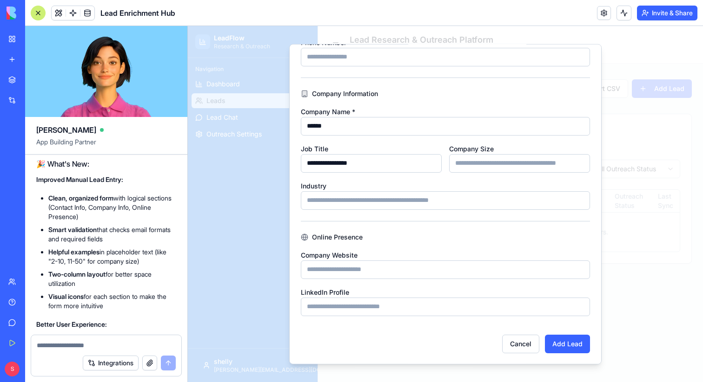
type input "**********"
click at [388, 272] on input "Company Website" at bounding box center [445, 269] width 289 height 19
click at [398, 250] on div "Company Website" at bounding box center [445, 264] width 289 height 30
click at [576, 347] on button "Add Lead" at bounding box center [567, 344] width 45 height 19
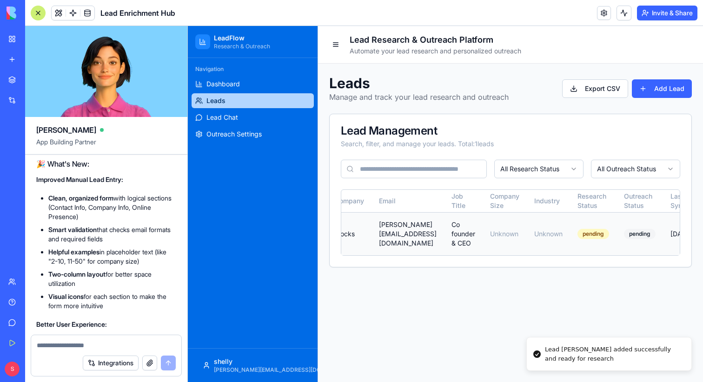
scroll to position [0, 138]
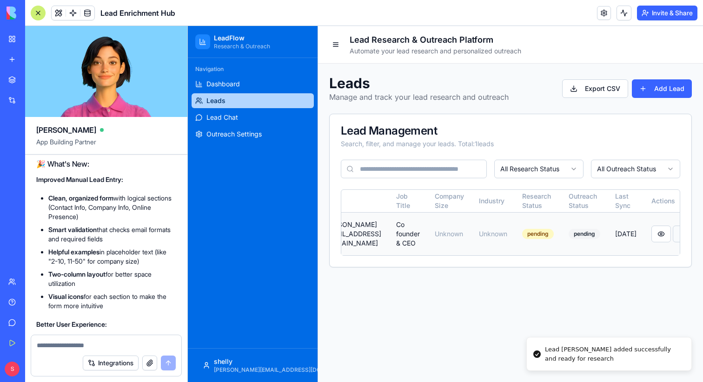
click at [672, 235] on button at bounding box center [682, 234] width 20 height 17
click at [679, 325] on icon "Notifications alt+T" at bounding box center [679, 325] width 7 height 7
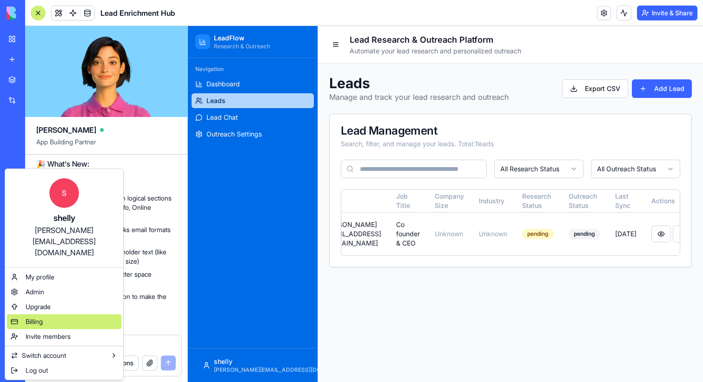
click at [38, 317] on span "Billing" at bounding box center [34, 321] width 17 height 9
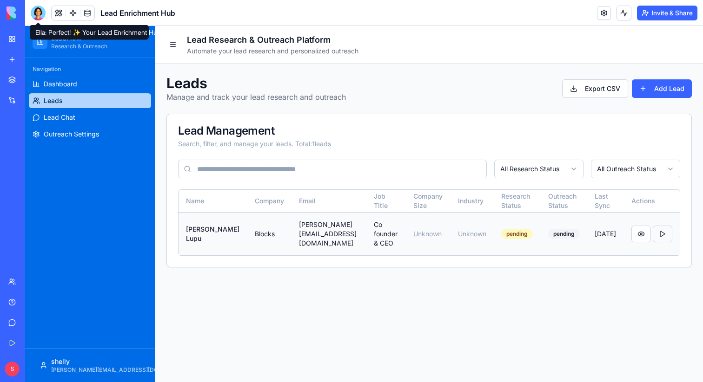
click at [662, 236] on button at bounding box center [662, 234] width 20 height 17
click at [678, 324] on icon "Notifications alt+T" at bounding box center [679, 325] width 7 height 7
click at [661, 236] on button at bounding box center [662, 234] width 20 height 17
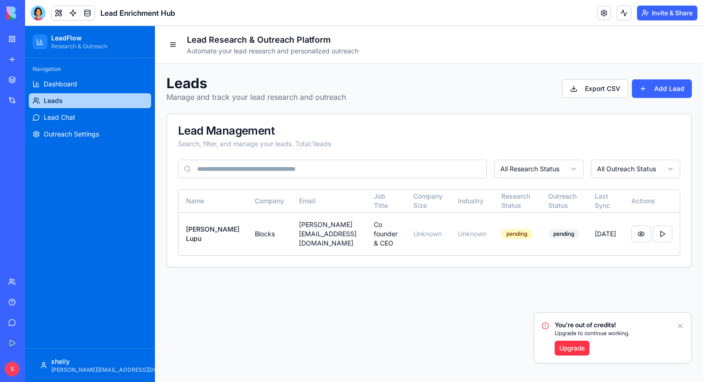
click at [677, 322] on icon "Notifications alt+T" at bounding box center [679, 325] width 7 height 7
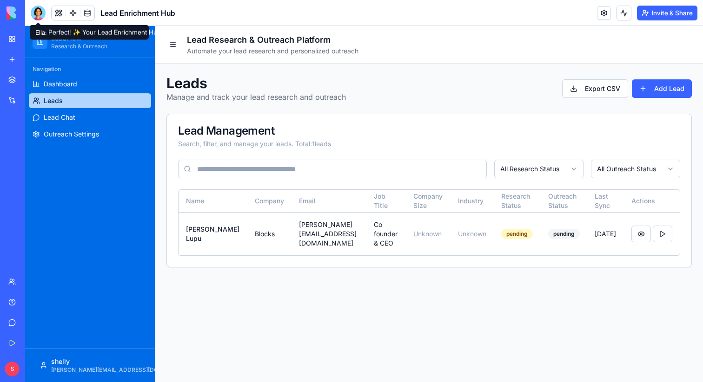
click at [40, 15] on div at bounding box center [38, 13] width 15 height 15
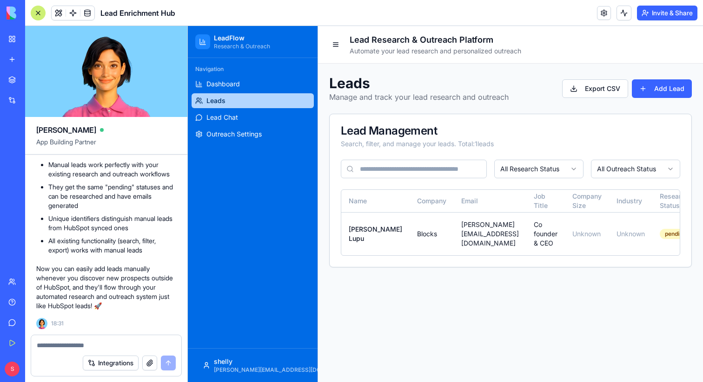
click at [71, 348] on textarea at bounding box center [106, 345] width 139 height 9
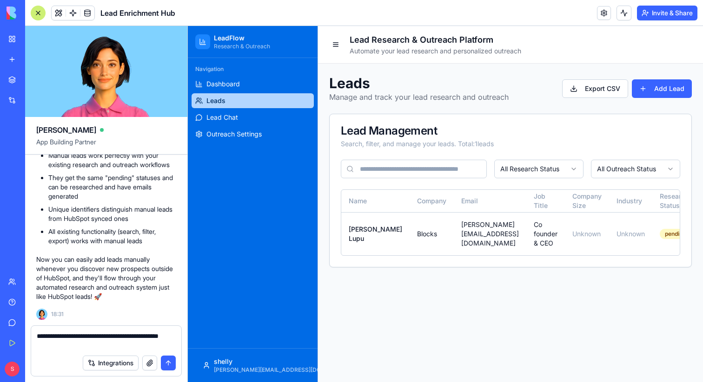
click at [107, 337] on textarea "**********" at bounding box center [106, 341] width 139 height 19
click at [108, 337] on textarea "**********" at bounding box center [106, 341] width 139 height 19
drag, startPoint x: 137, startPoint y: 339, endPoint x: 158, endPoint y: 339, distance: 20.9
click at [158, 339] on textarea "**********" at bounding box center [106, 341] width 139 height 19
drag, startPoint x: 111, startPoint y: 347, endPoint x: 155, endPoint y: 344, distance: 43.7
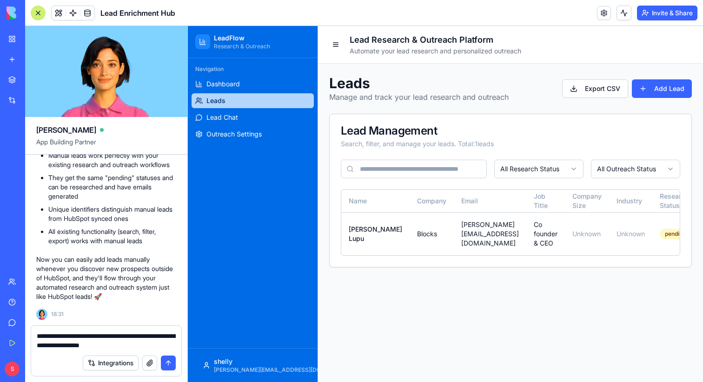
click at [154, 344] on textarea "**********" at bounding box center [106, 341] width 139 height 19
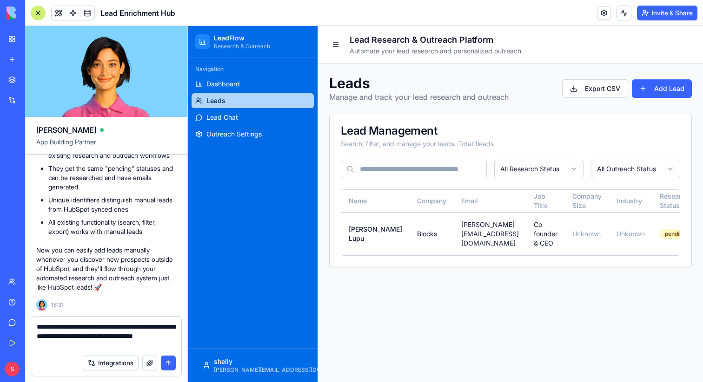
click at [61, 347] on textarea "**********" at bounding box center [106, 336] width 139 height 28
click at [101, 345] on textarea "**********" at bounding box center [106, 336] width 139 height 28
click at [110, 336] on textarea "**********" at bounding box center [106, 336] width 139 height 28
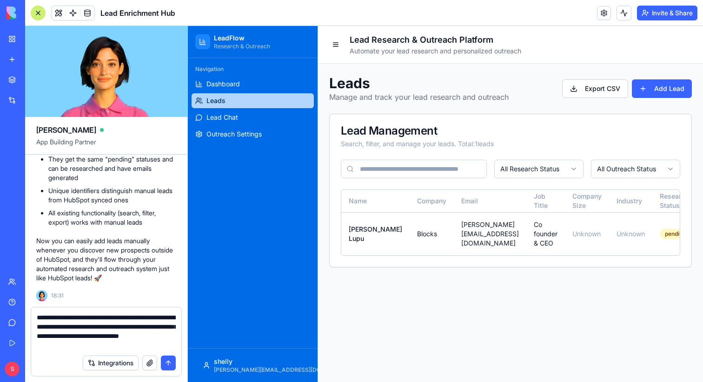
click at [62, 337] on textarea "**********" at bounding box center [106, 331] width 139 height 37
click at [162, 348] on textarea "**********" at bounding box center [106, 331] width 139 height 37
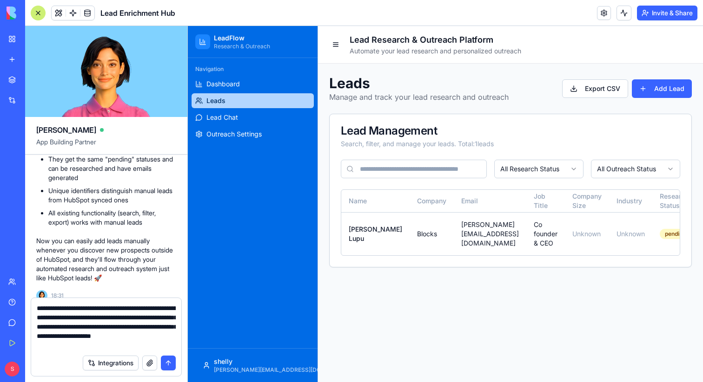
type textarea "**********"
click at [168, 364] on button "submit" at bounding box center [168, 363] width 15 height 15
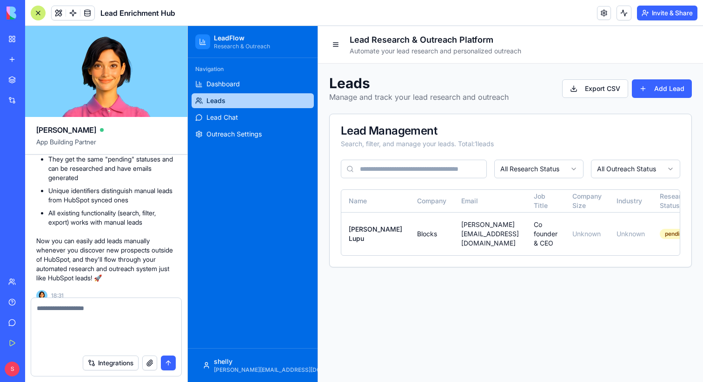
scroll to position [580, 0]
